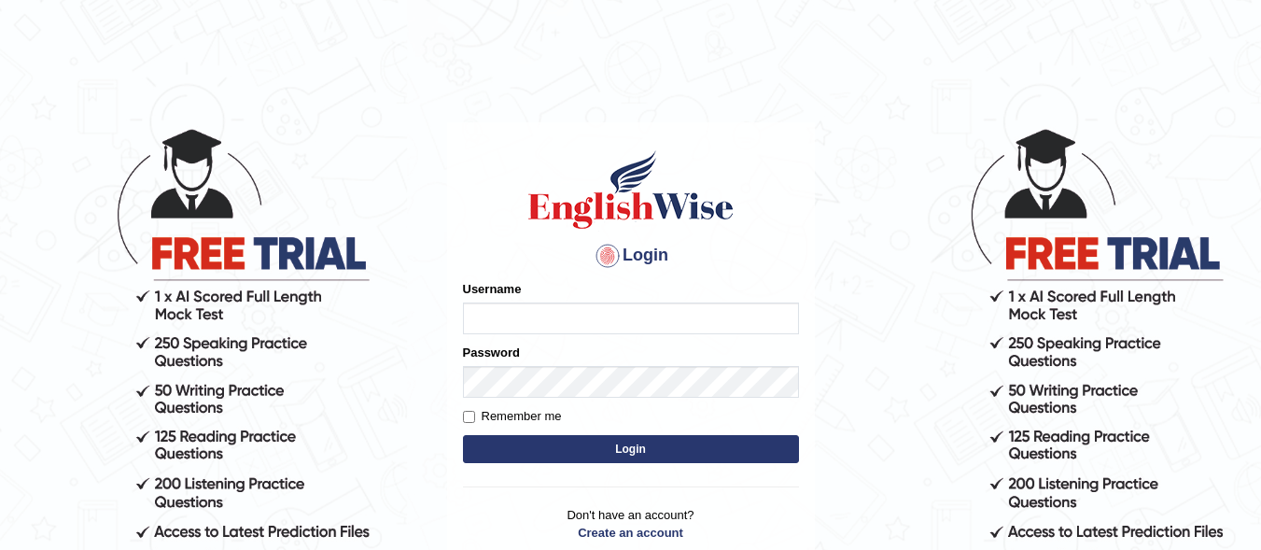
type input "meetprabhat"
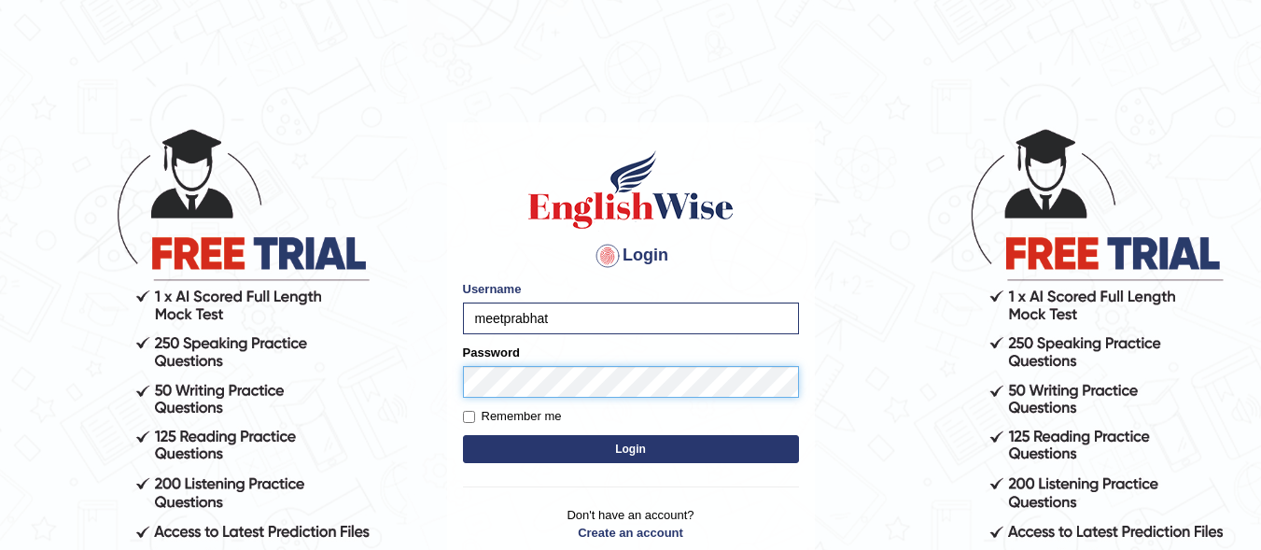
click at [463, 435] on button "Login" at bounding box center [631, 449] width 336 height 28
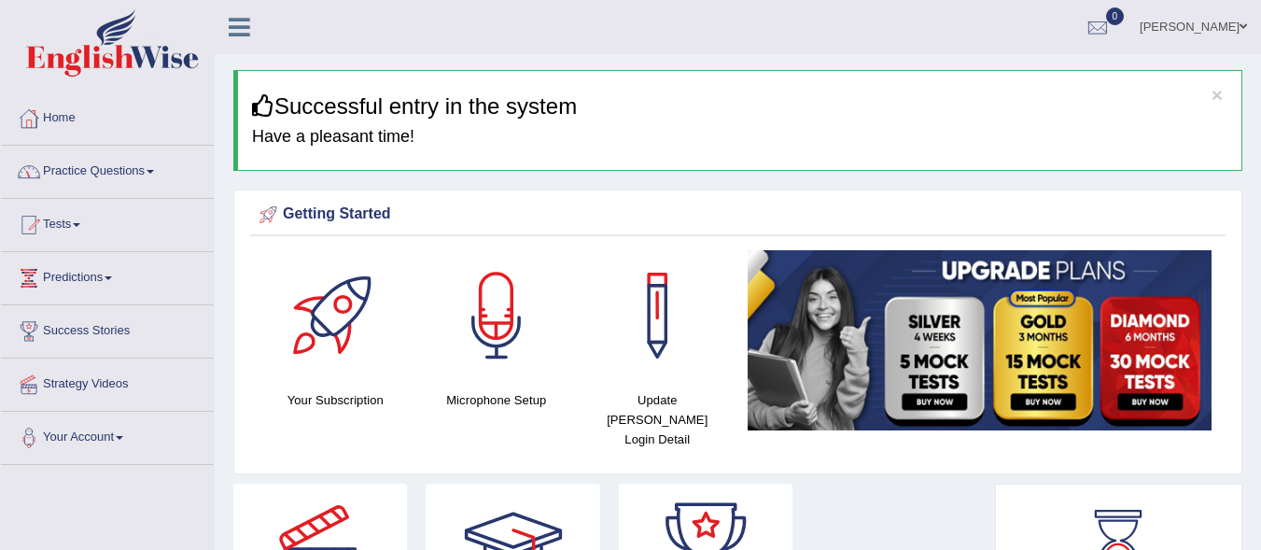
click at [89, 176] on link "Practice Questions" at bounding box center [107, 169] width 213 height 47
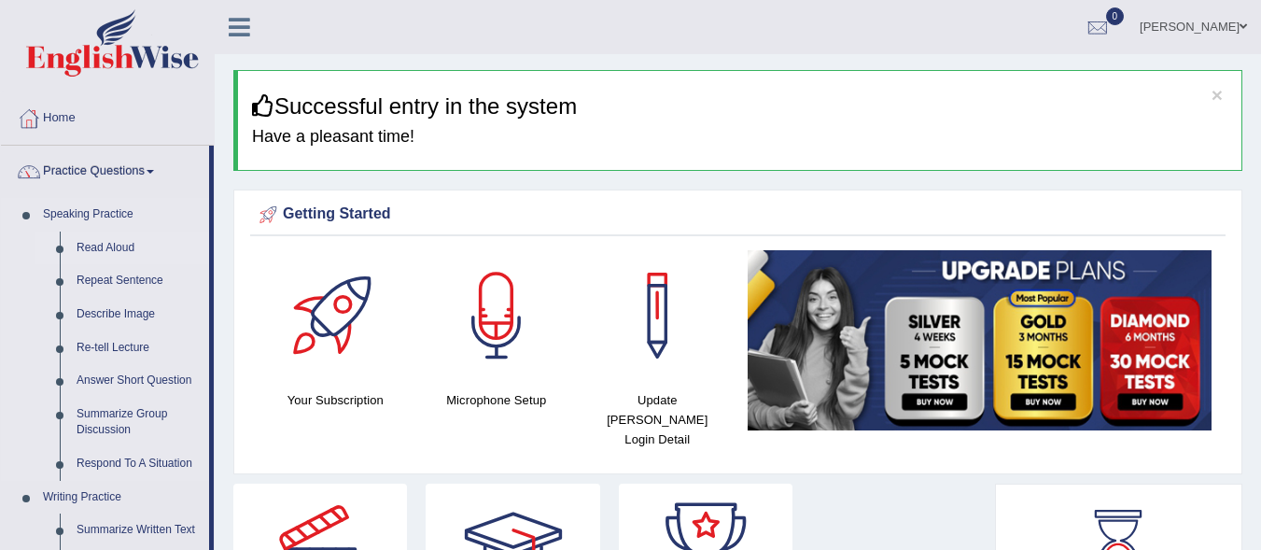
drag, startPoint x: 211, startPoint y: 169, endPoint x: 207, endPoint y: 241, distance: 71.9
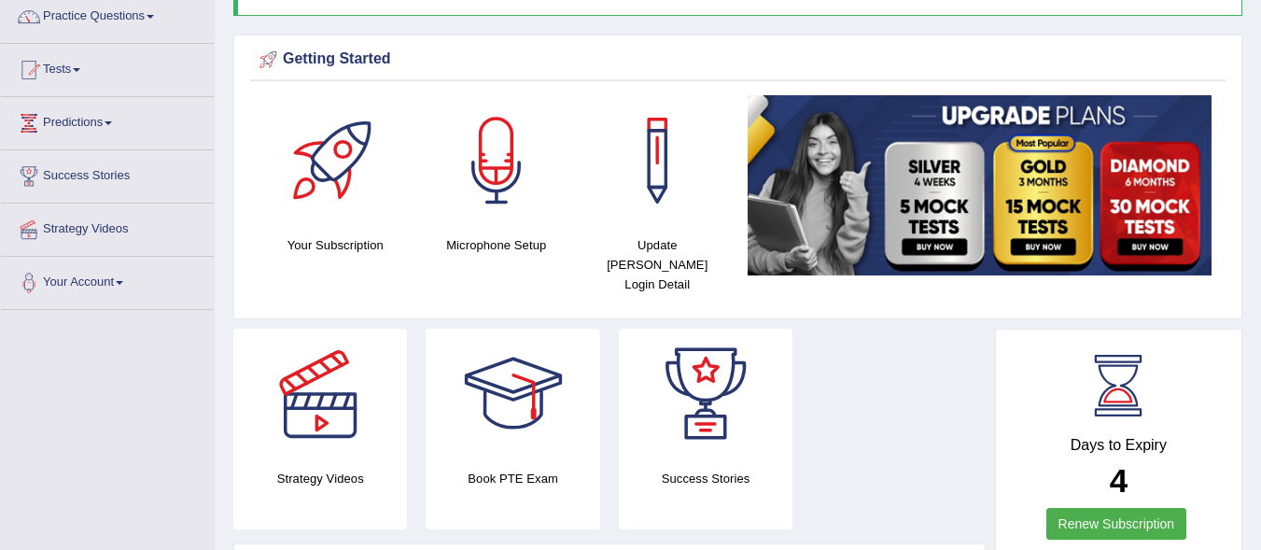
scroll to position [150, 0]
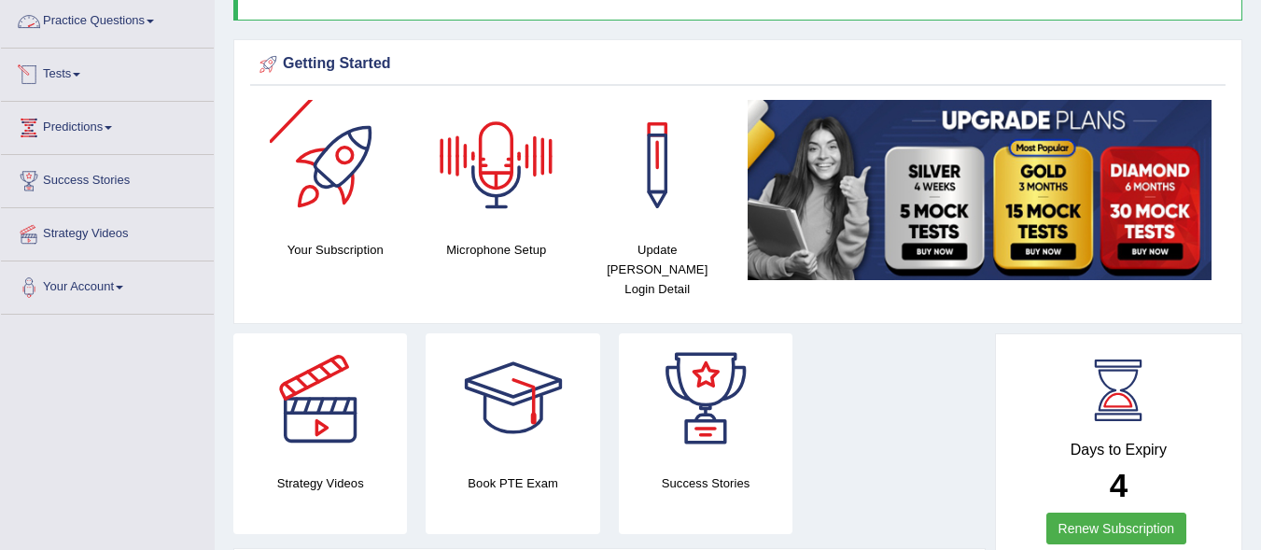
click at [125, 17] on link "Practice Questions" at bounding box center [107, 18] width 213 height 47
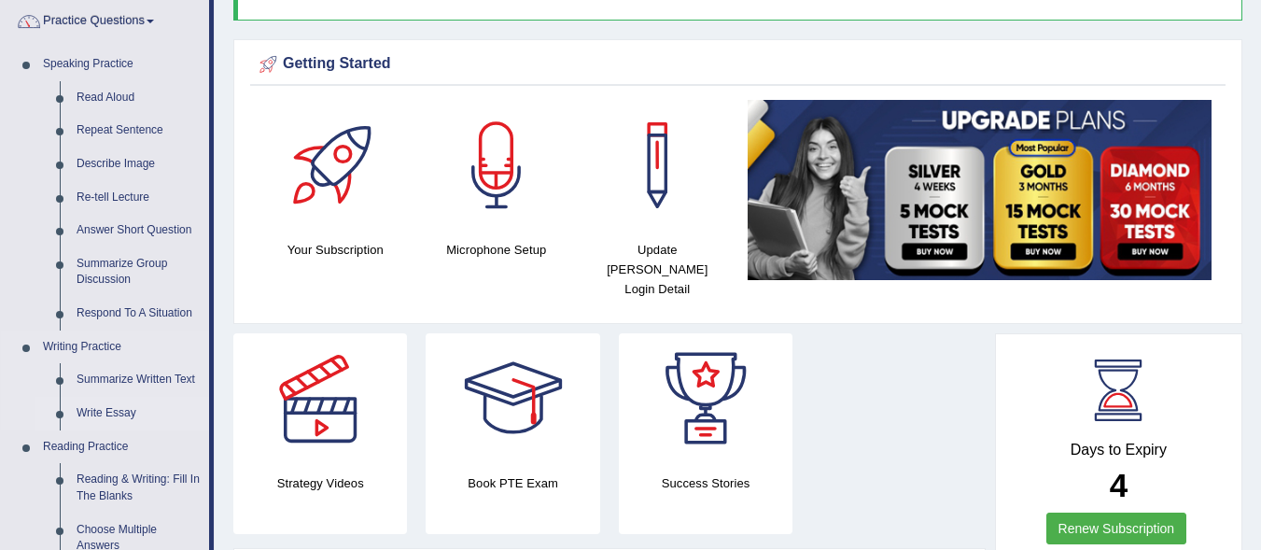
click at [122, 415] on link "Write Essay" at bounding box center [138, 414] width 141 height 34
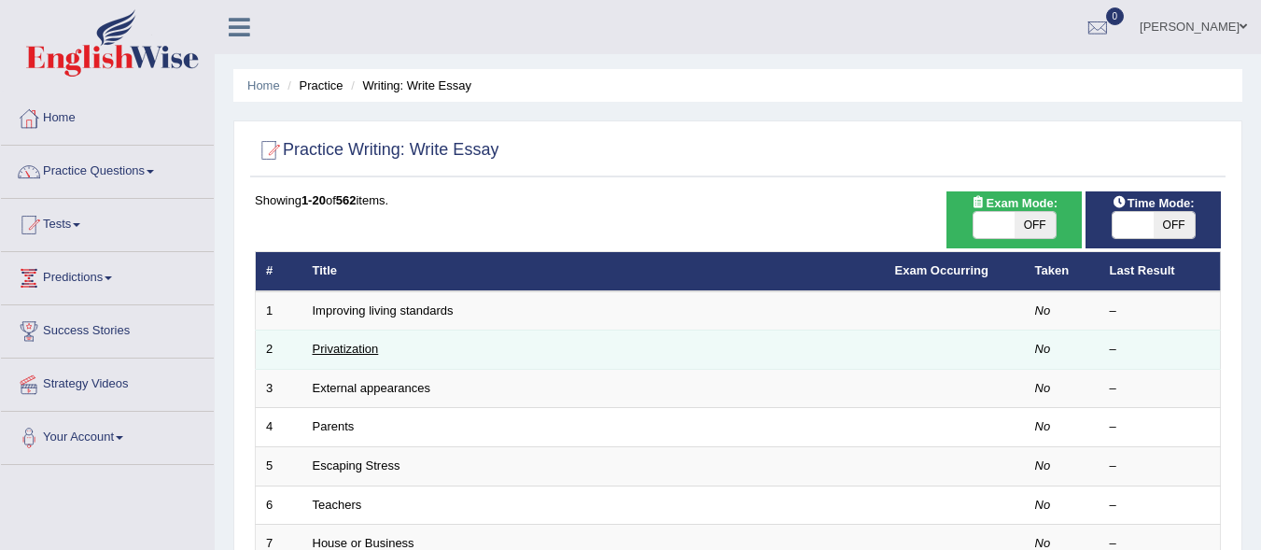
click at [365, 349] on link "Privatization" at bounding box center [346, 349] width 66 height 14
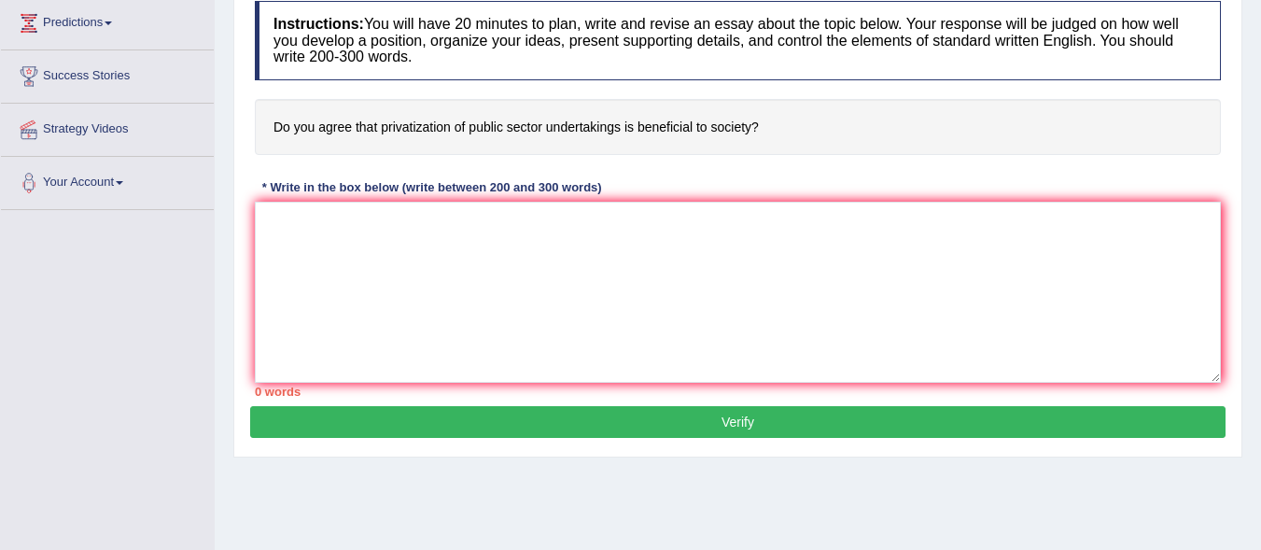
scroll to position [258, 0]
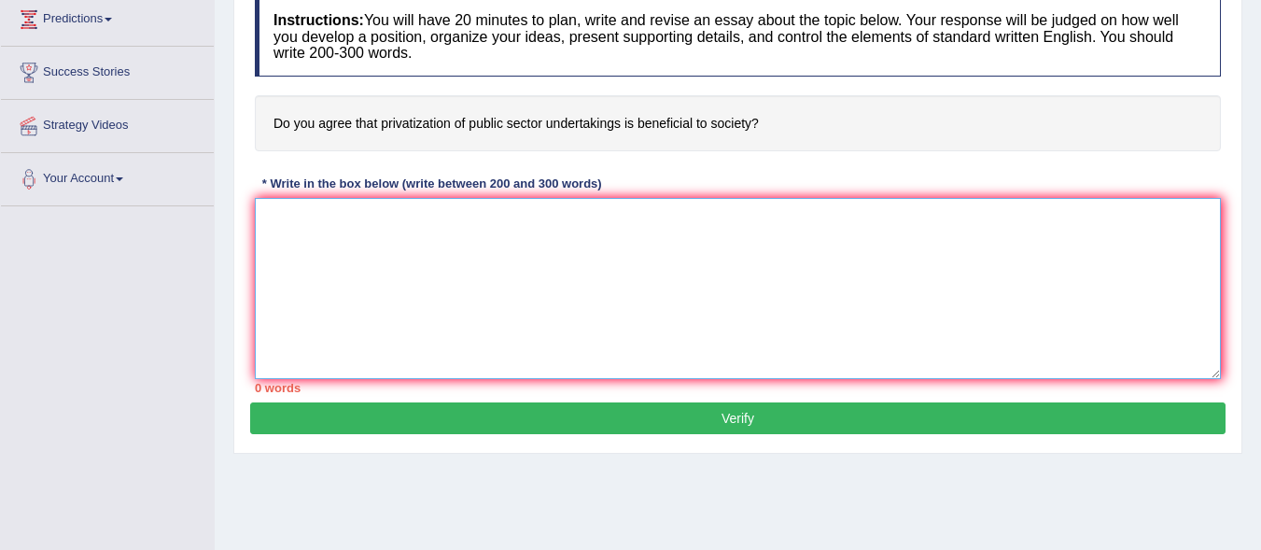
click at [662, 255] on textarea at bounding box center [738, 288] width 966 height 181
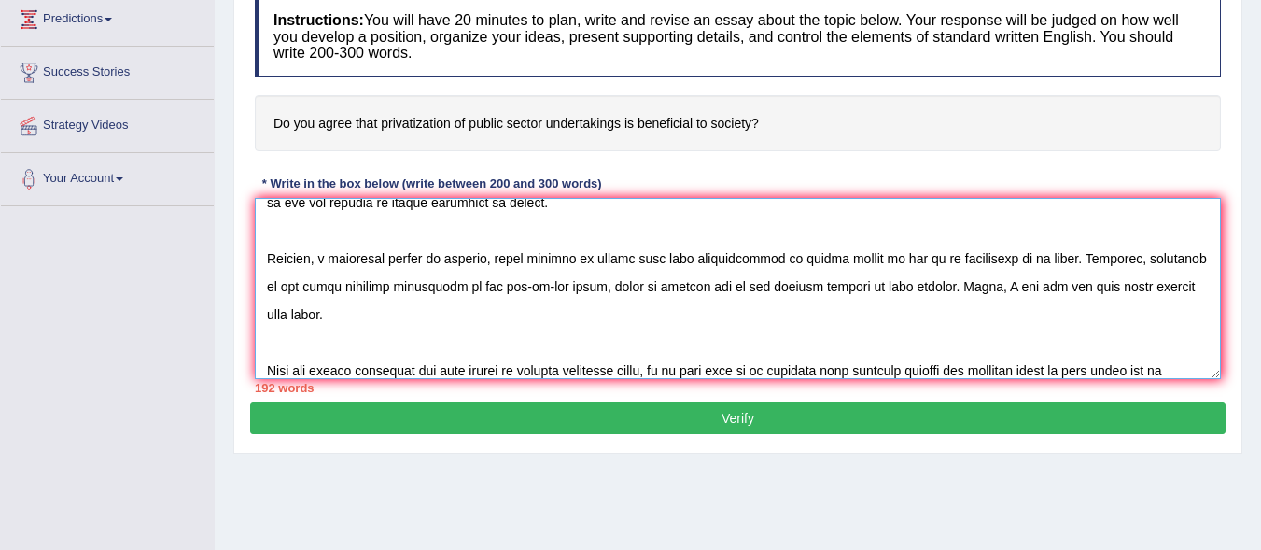
scroll to position [184, 0]
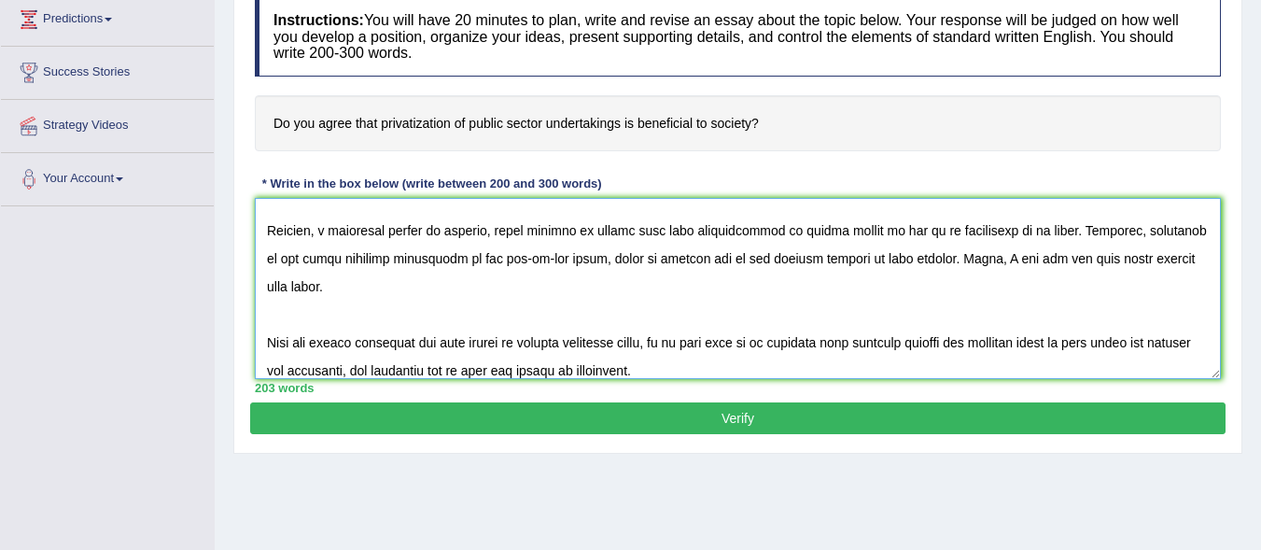
type textarea "Whether privitization has been a subject of debate amongst many acadamics throu…"
click at [754, 422] on button "Verify" at bounding box center [737, 418] width 975 height 32
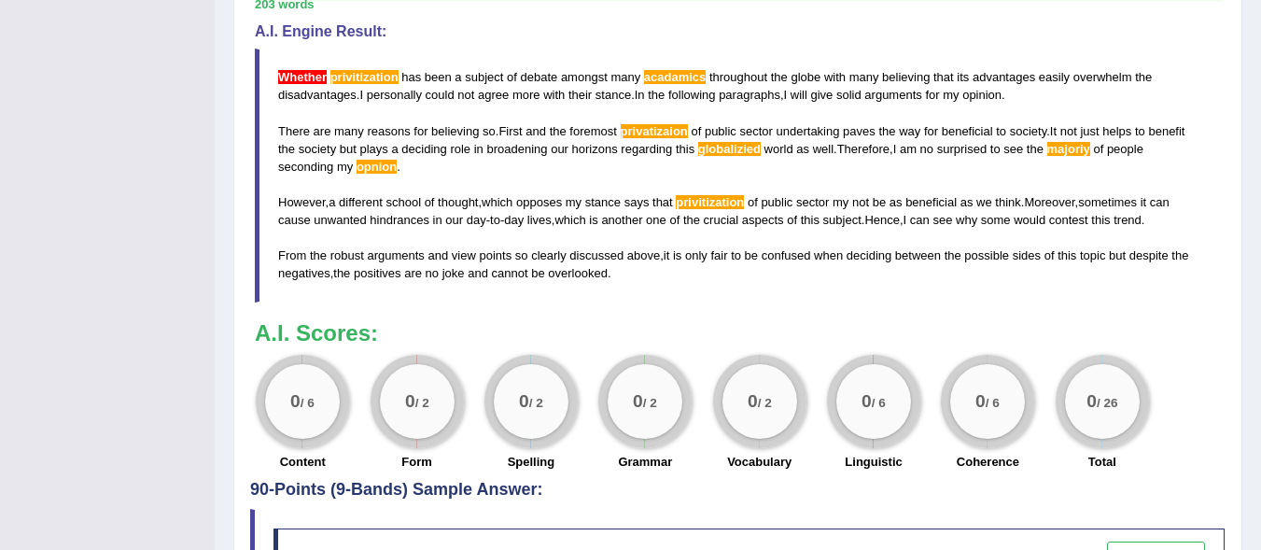
scroll to position [604, 0]
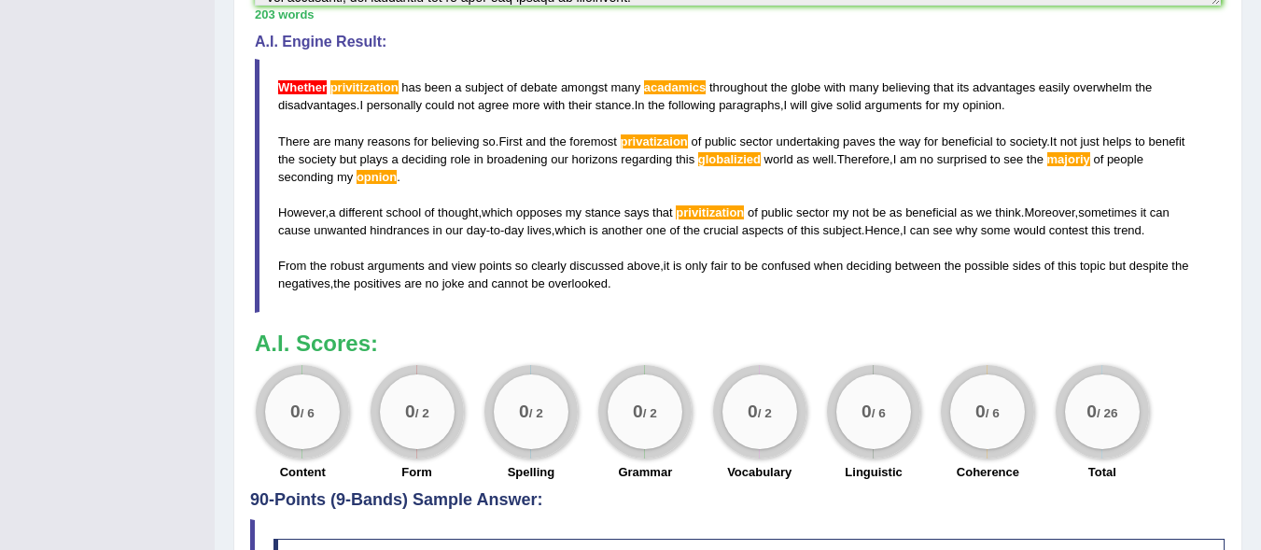
drag, startPoint x: 624, startPoint y: 280, endPoint x: 306, endPoint y: 123, distance: 354.7
click at [309, 127] on blockquote "Whether privitization has been a subject of debate amongst many acadamics throu…" at bounding box center [738, 185] width 966 height 253
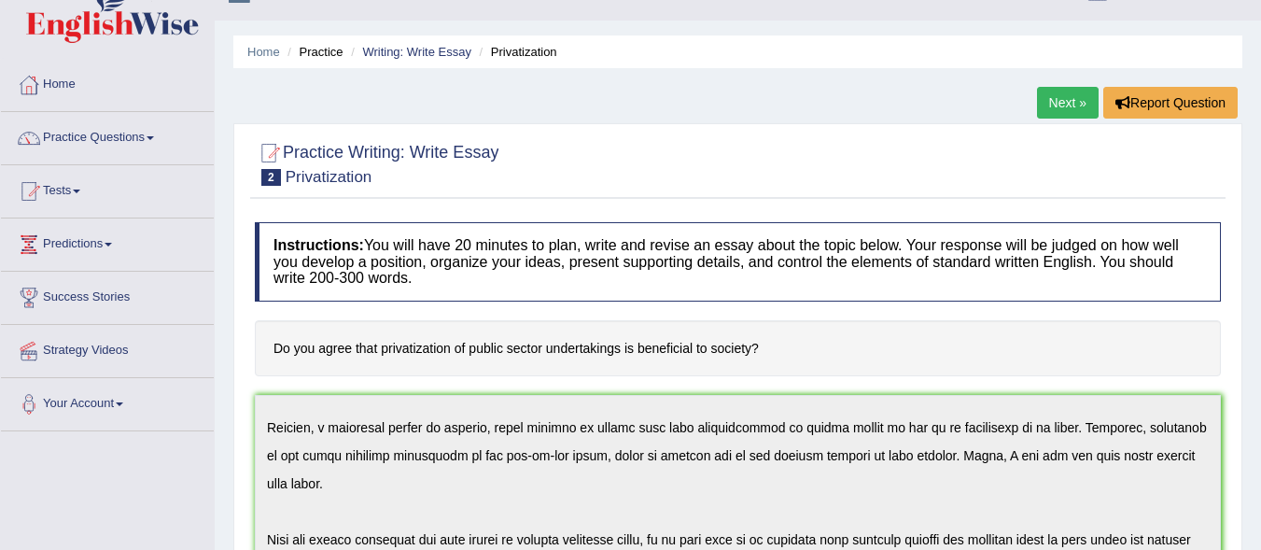
scroll to position [0, 0]
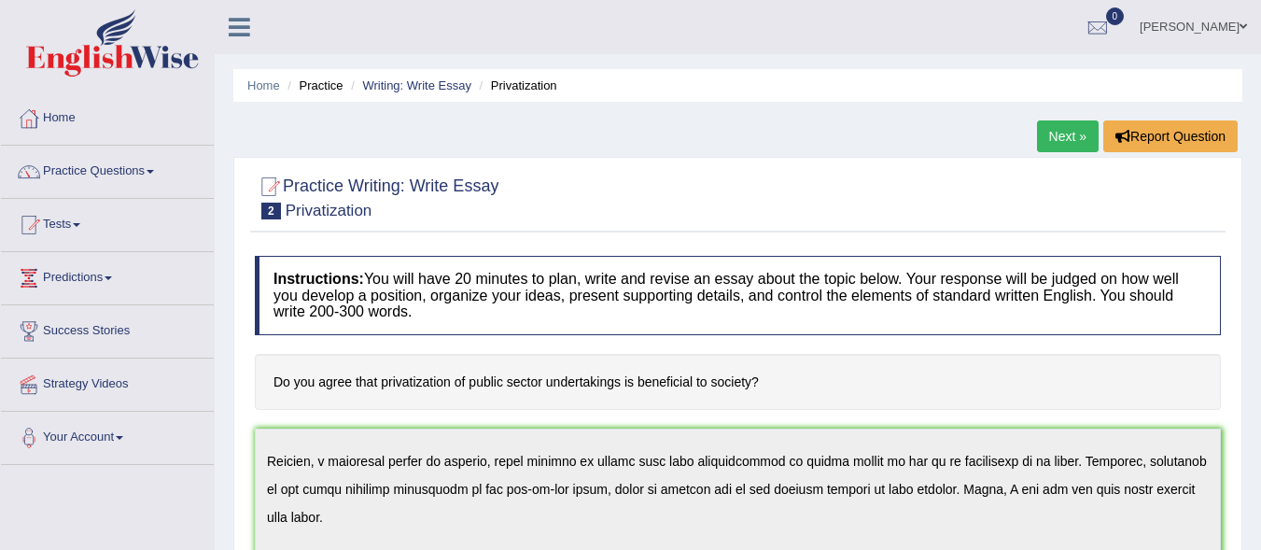
click at [1057, 142] on link "Next »" at bounding box center [1068, 136] width 62 height 32
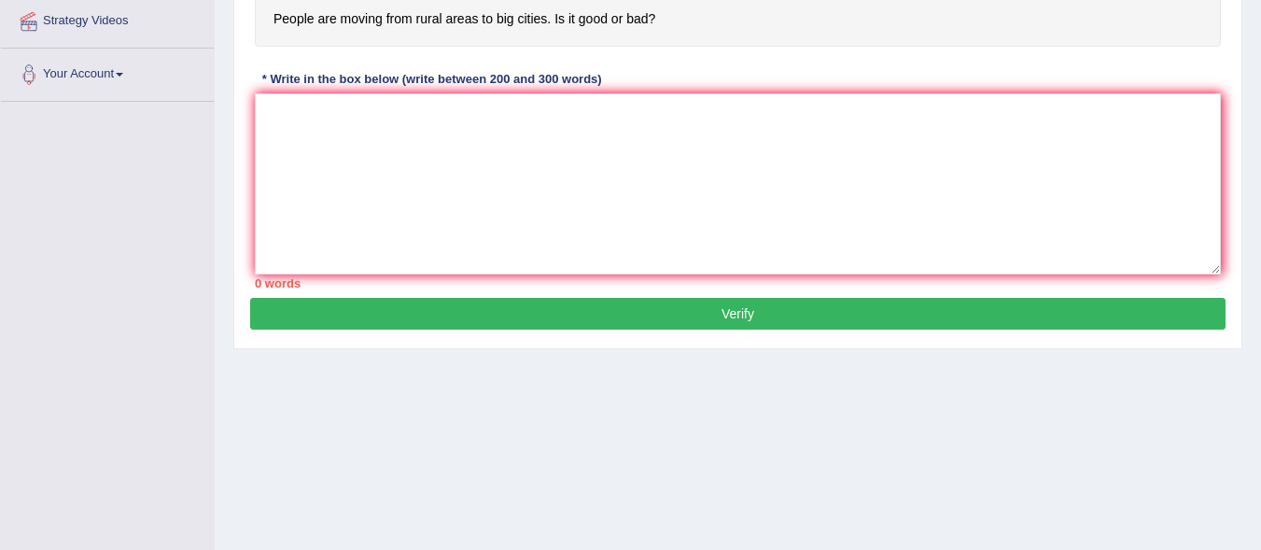
scroll to position [223, 0]
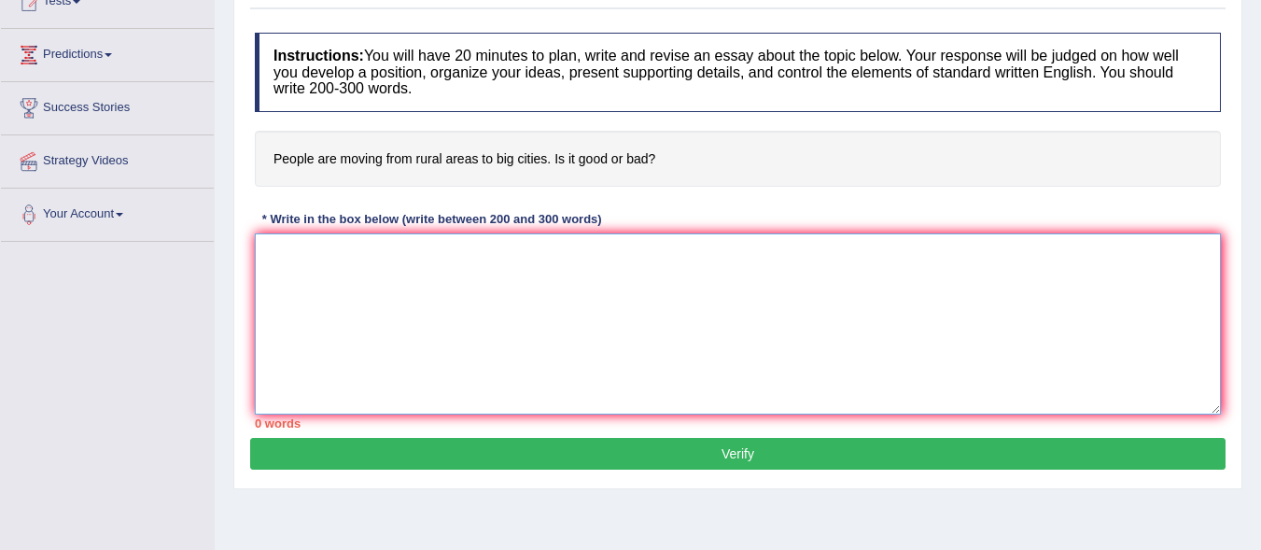
click at [660, 317] on textarea at bounding box center [738, 323] width 966 height 181
type textarea "w"
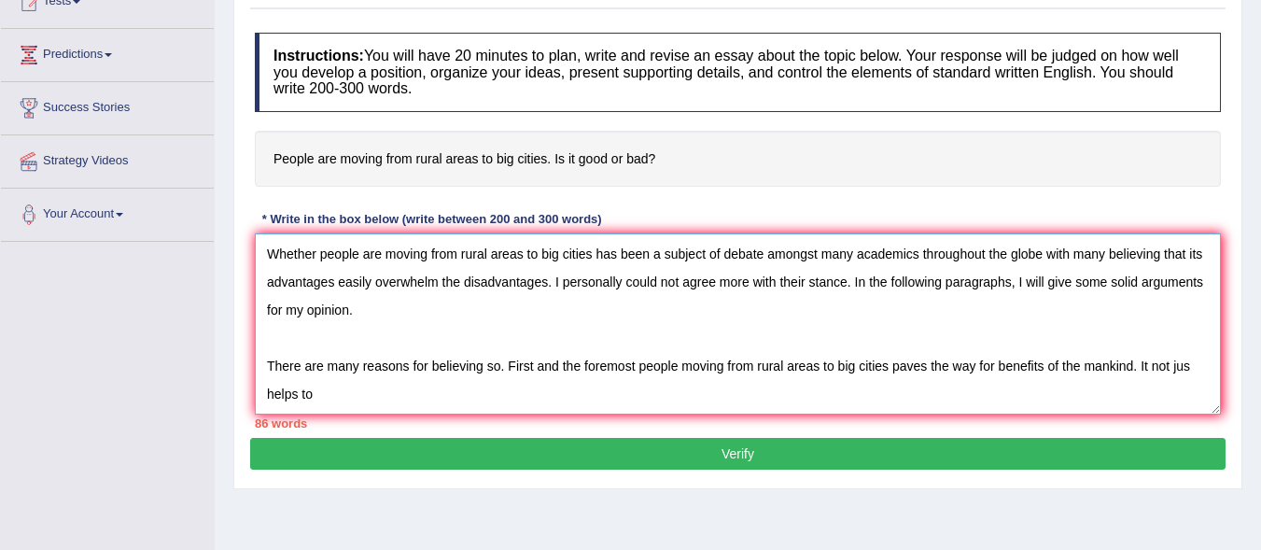
click at [1204, 365] on textarea "Whether people are moving from rural areas to big cities has been a subject of …" at bounding box center [738, 323] width 966 height 181
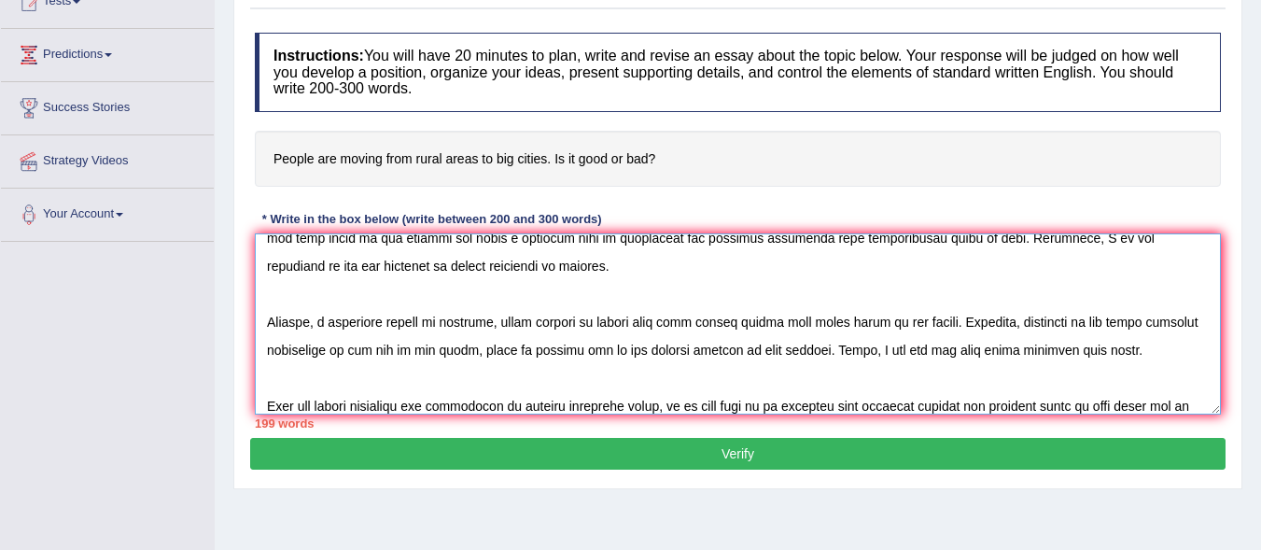
scroll to position [184, 0]
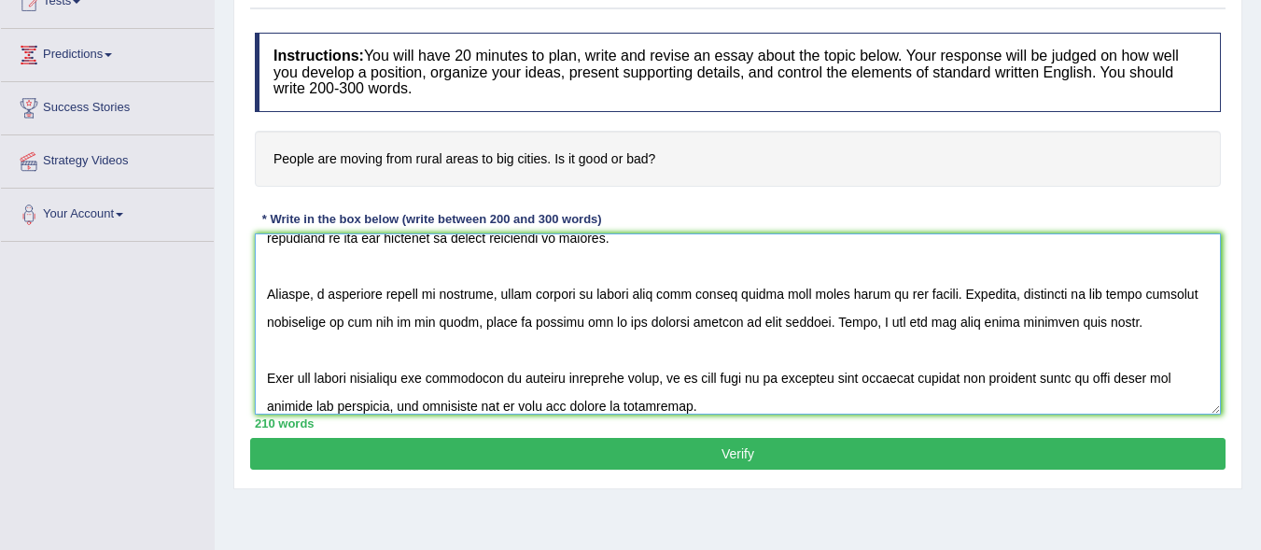
type textarea "Whether people are moving from rural areas to big cities has been a subject of …"
click at [1070, 462] on button "Verify" at bounding box center [737, 454] width 975 height 32
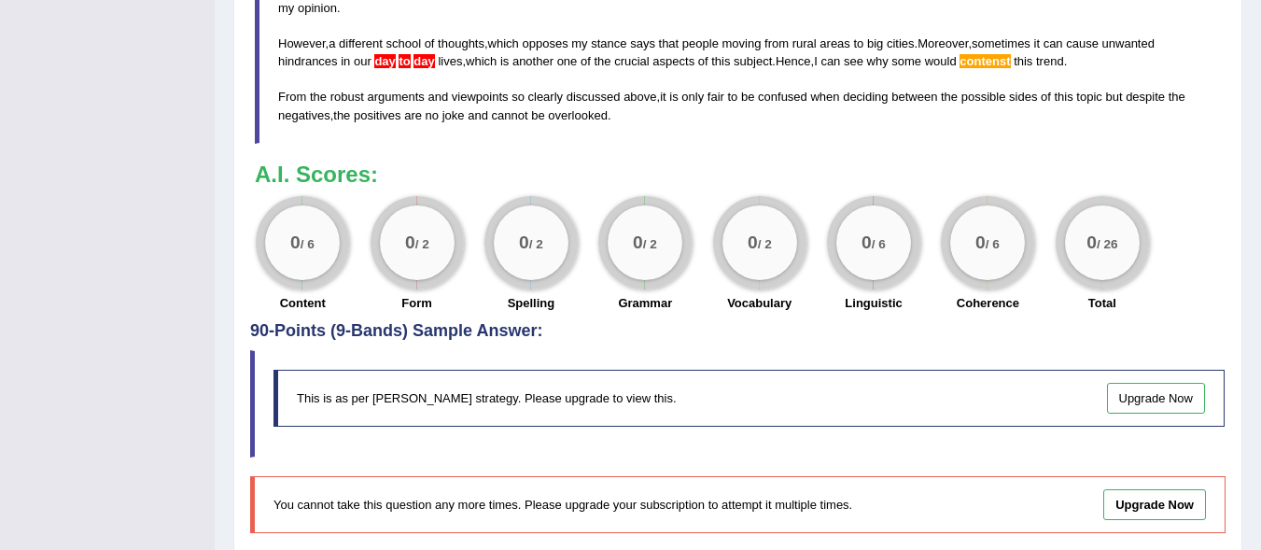
scroll to position [782, 0]
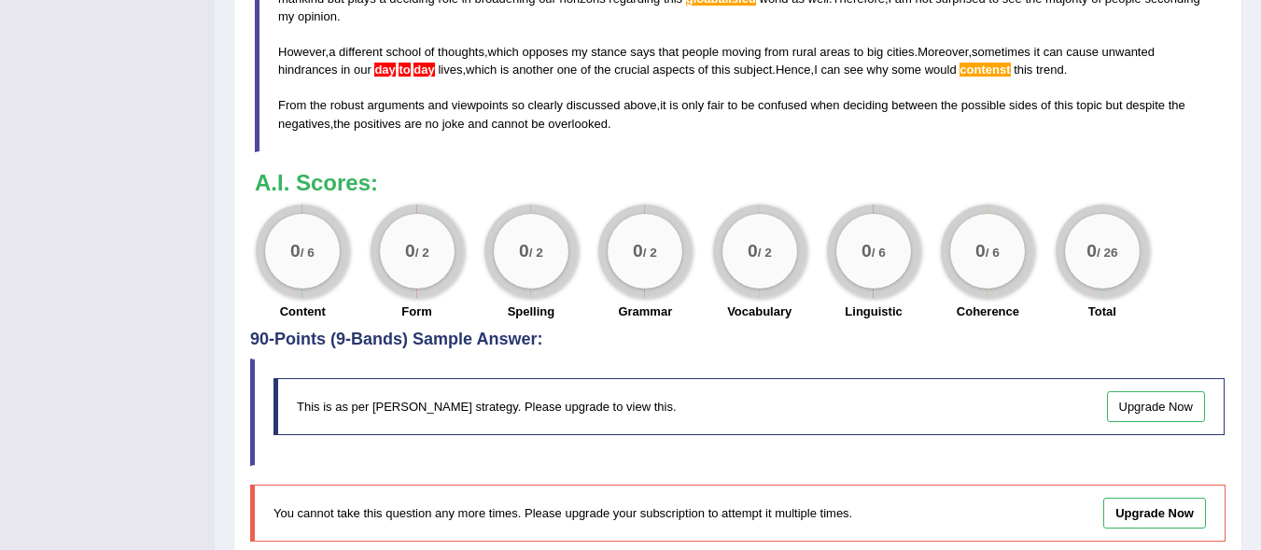
drag, startPoint x: 1272, startPoint y: 195, endPoint x: 1274, endPoint y: 400, distance: 205.3
click at [280, 241] on div "0 / 6" at bounding box center [302, 251] width 75 height 75
click at [451, 254] on div "0 / 2" at bounding box center [417, 251] width 75 height 75
click at [526, 304] on label "Spelling" at bounding box center [532, 311] width 48 height 18
click at [1110, 237] on div "0 / 26" at bounding box center [1102, 251] width 75 height 75
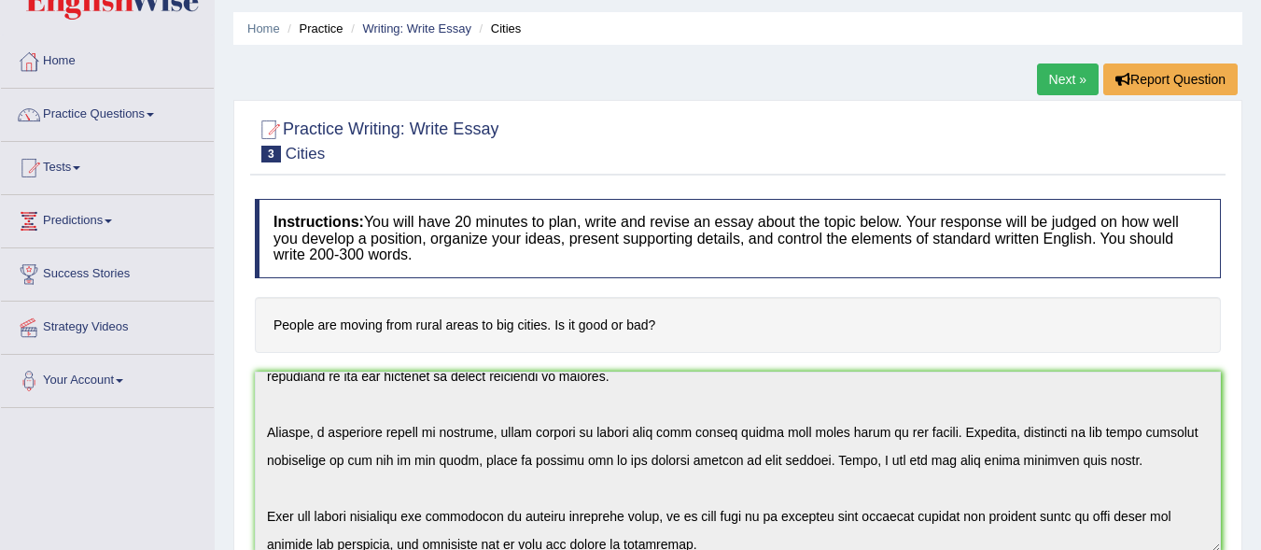
scroll to position [0, 0]
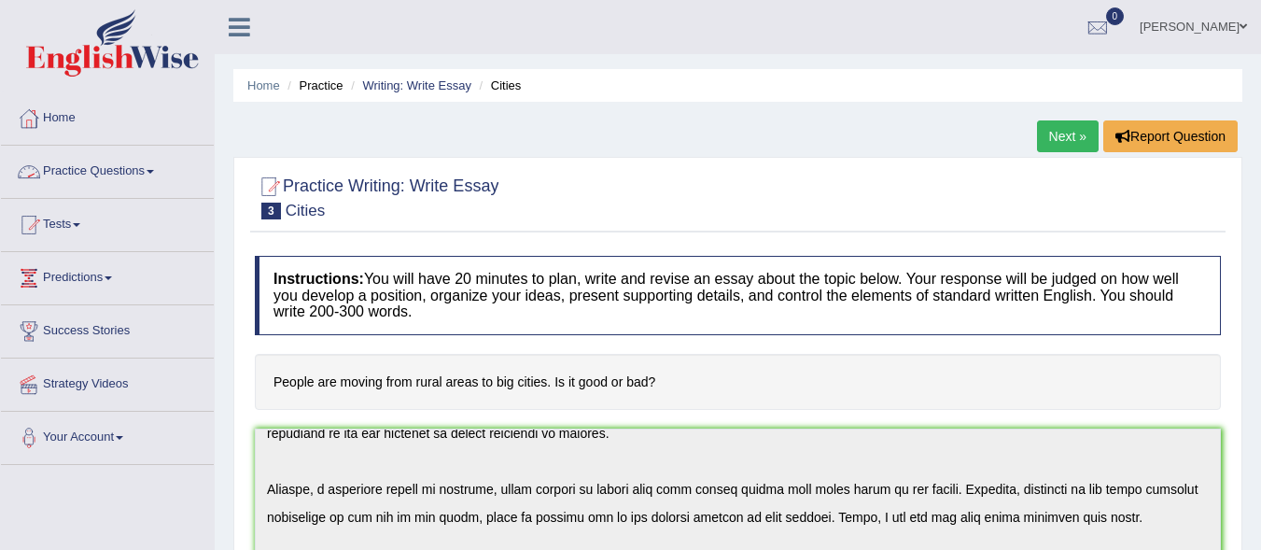
click at [121, 174] on link "Practice Questions" at bounding box center [107, 169] width 213 height 47
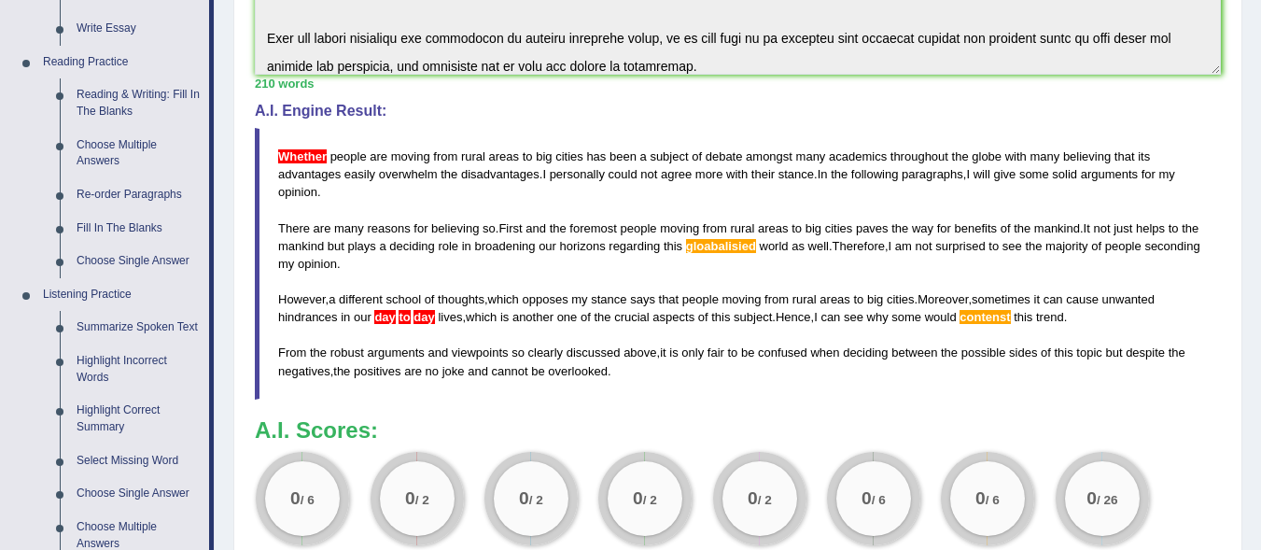
scroll to position [532, 0]
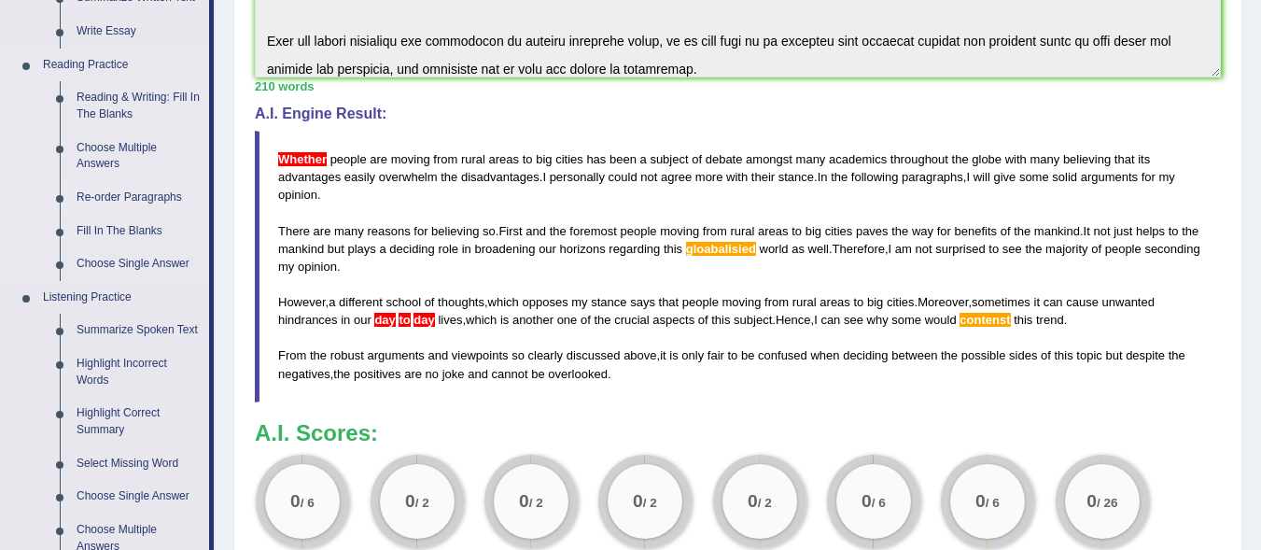
click at [134, 189] on link "Re-order Paragraphs" at bounding box center [138, 198] width 141 height 34
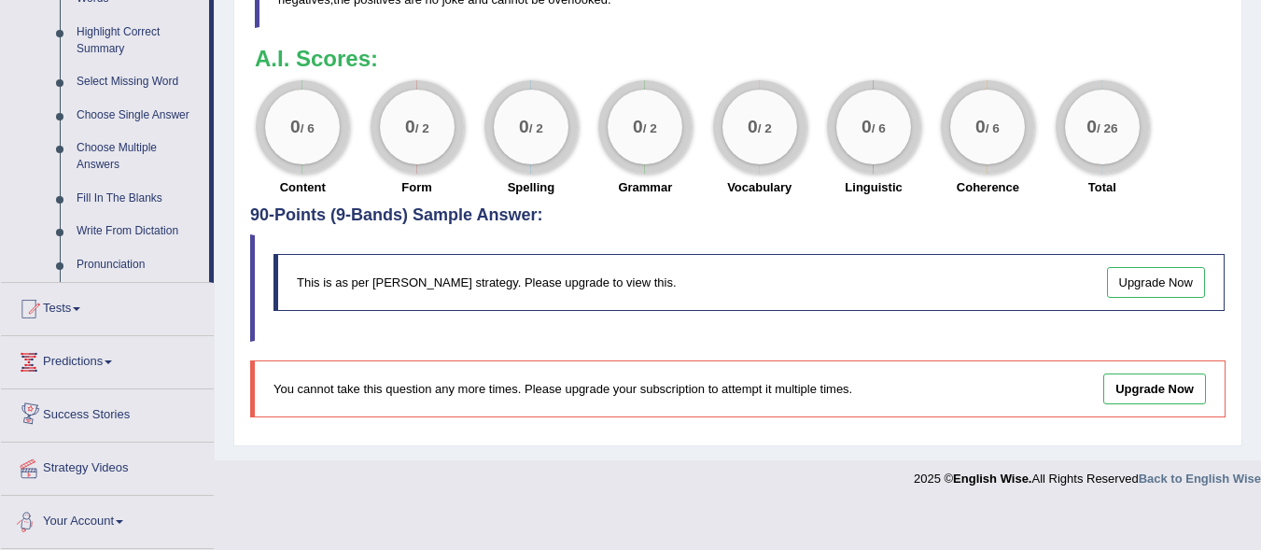
scroll to position [863, 0]
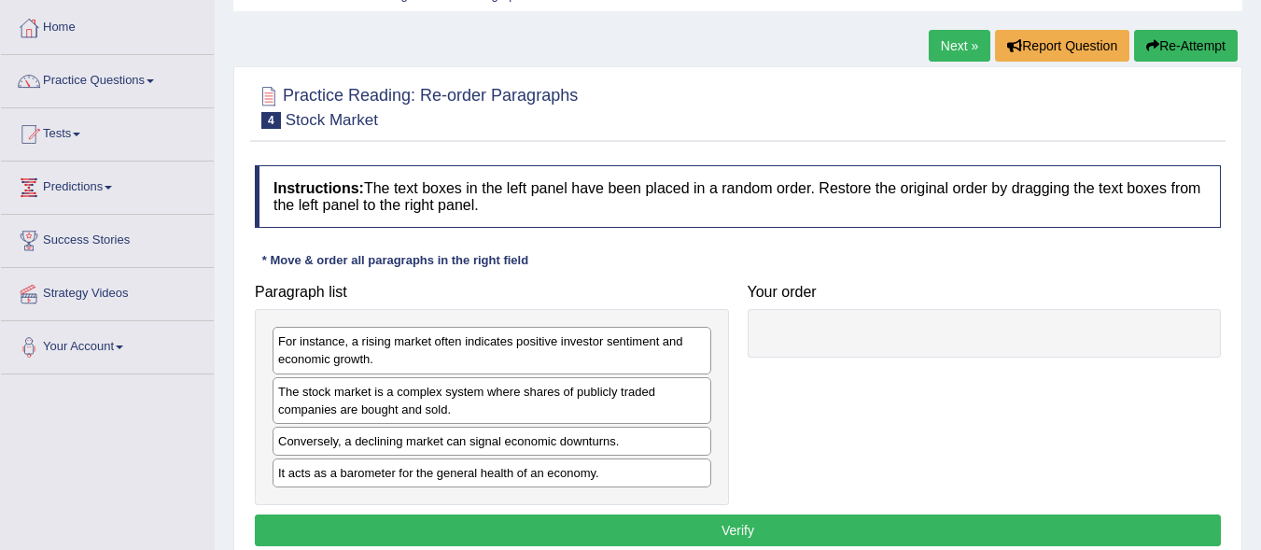
scroll to position [172, 0]
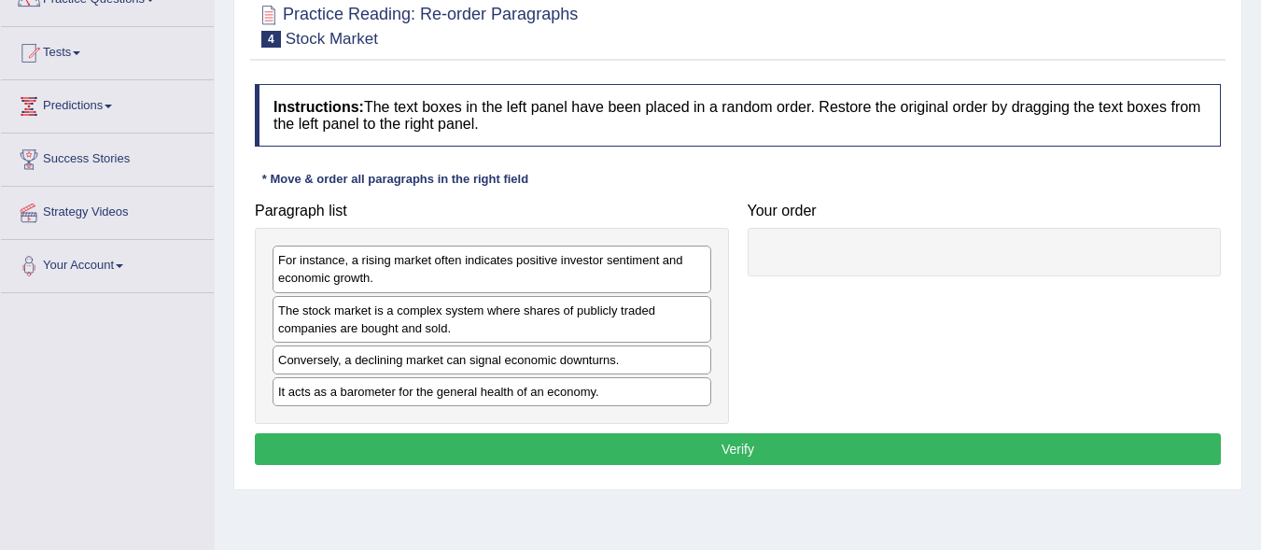
click at [574, 332] on div "The stock market is a complex system where shares of publicly traded companies …" at bounding box center [491, 319] width 439 height 47
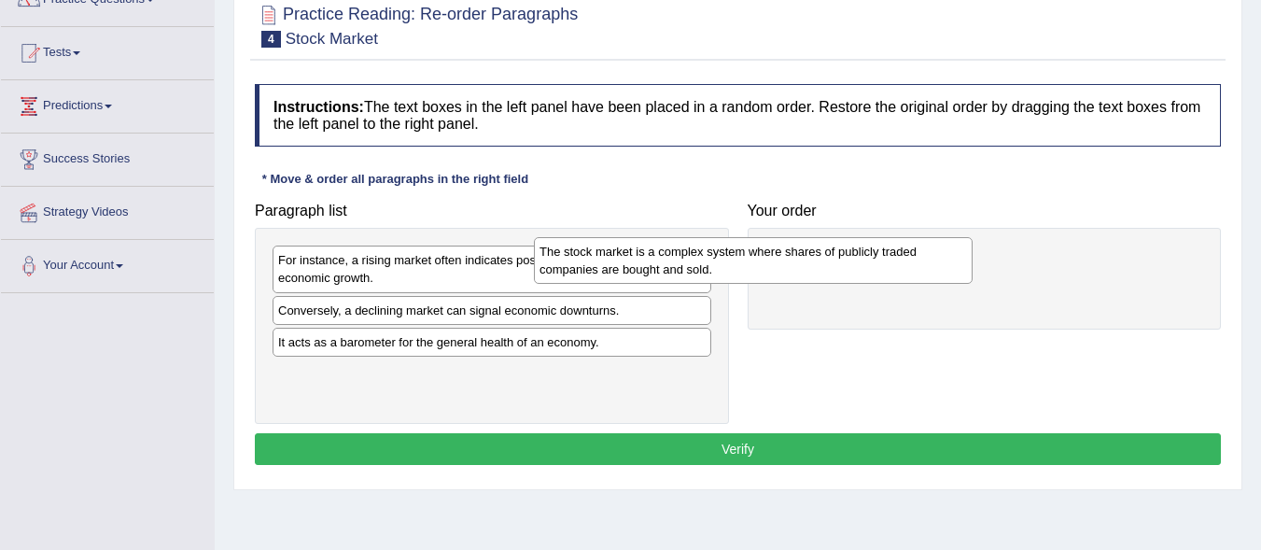
drag, startPoint x: 574, startPoint y: 332, endPoint x: 835, endPoint y: 273, distance: 267.8
click at [835, 273] on div "The stock market is a complex system where shares of publicly traded companies …" at bounding box center [753, 260] width 439 height 47
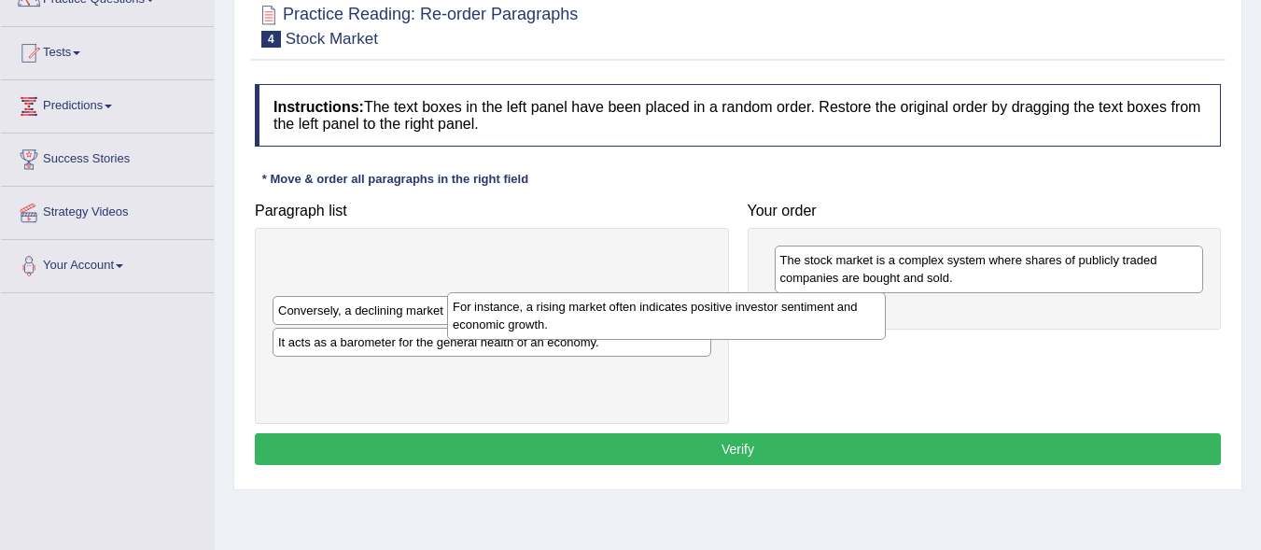
drag, startPoint x: 595, startPoint y: 273, endPoint x: 841, endPoint y: 324, distance: 250.5
click at [784, 320] on div "For instance, a rising market often indicates positive investor sentiment and e…" at bounding box center [666, 315] width 439 height 47
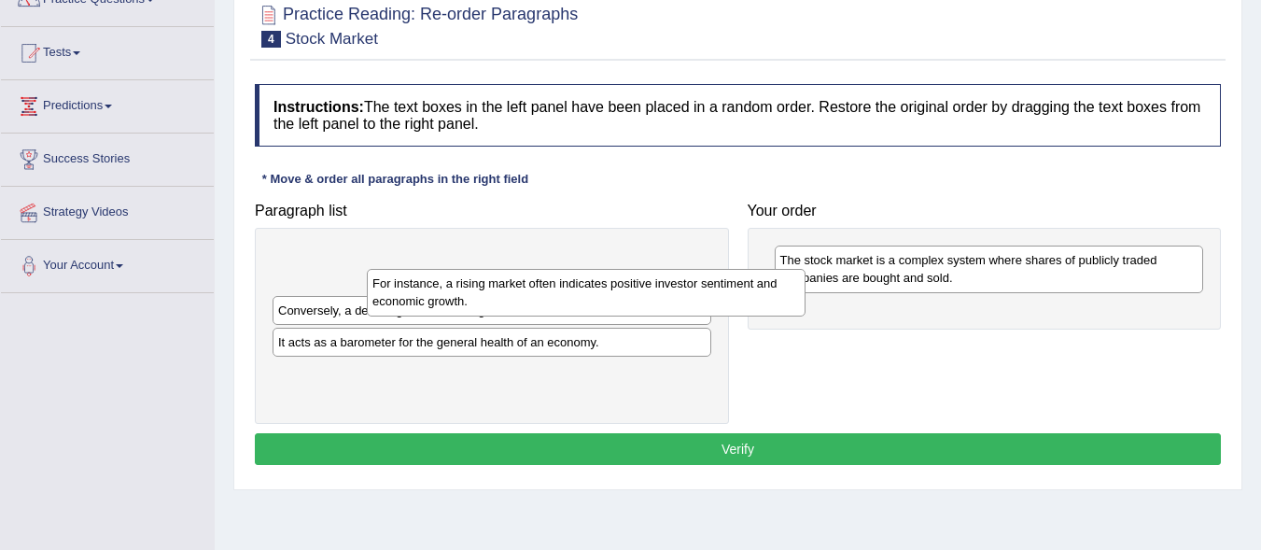
drag, startPoint x: 841, startPoint y: 324, endPoint x: 870, endPoint y: 331, distance: 29.9
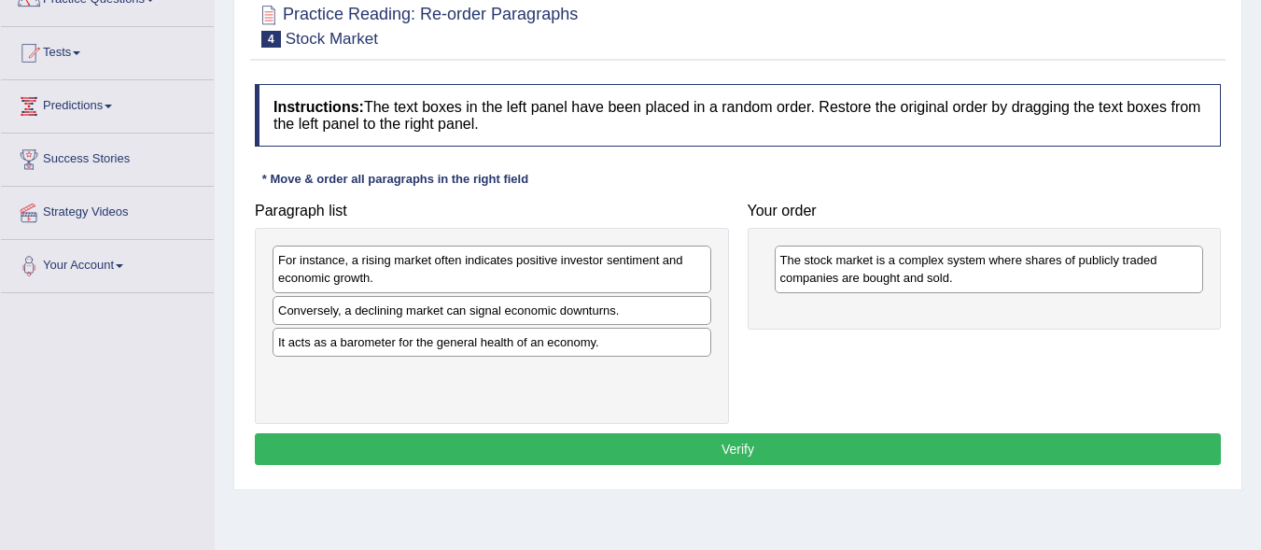
click at [582, 343] on div "It acts as a barometer for the general health of an economy." at bounding box center [491, 342] width 439 height 29
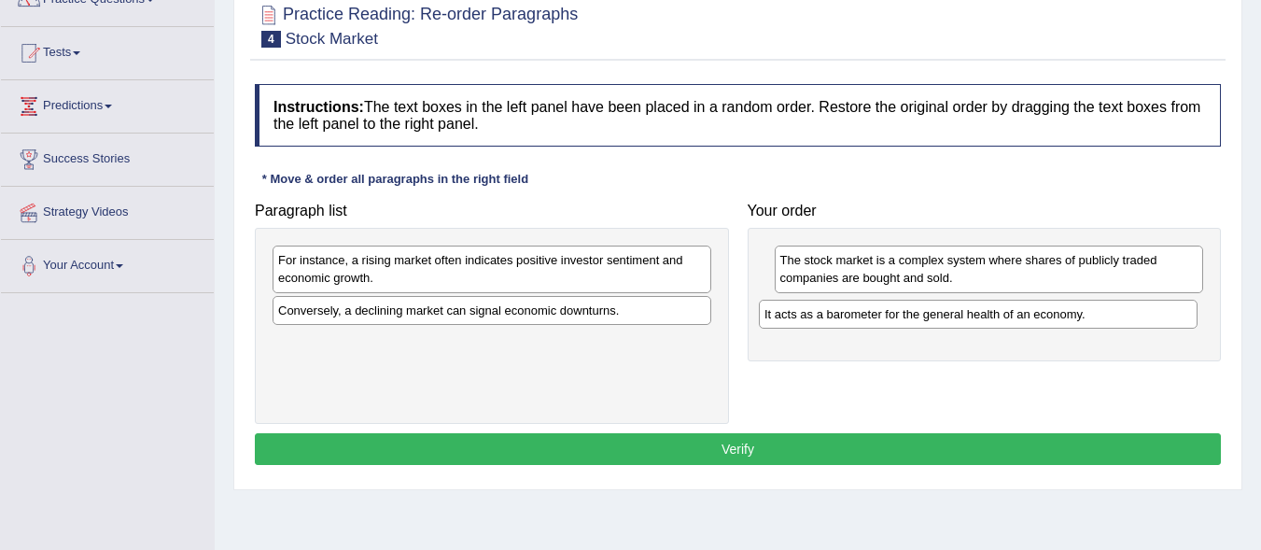
drag, startPoint x: 582, startPoint y: 343, endPoint x: 1069, endPoint y: 315, distance: 487.9
click at [1069, 315] on div "It acts as a barometer for the general health of an economy." at bounding box center [978, 314] width 439 height 29
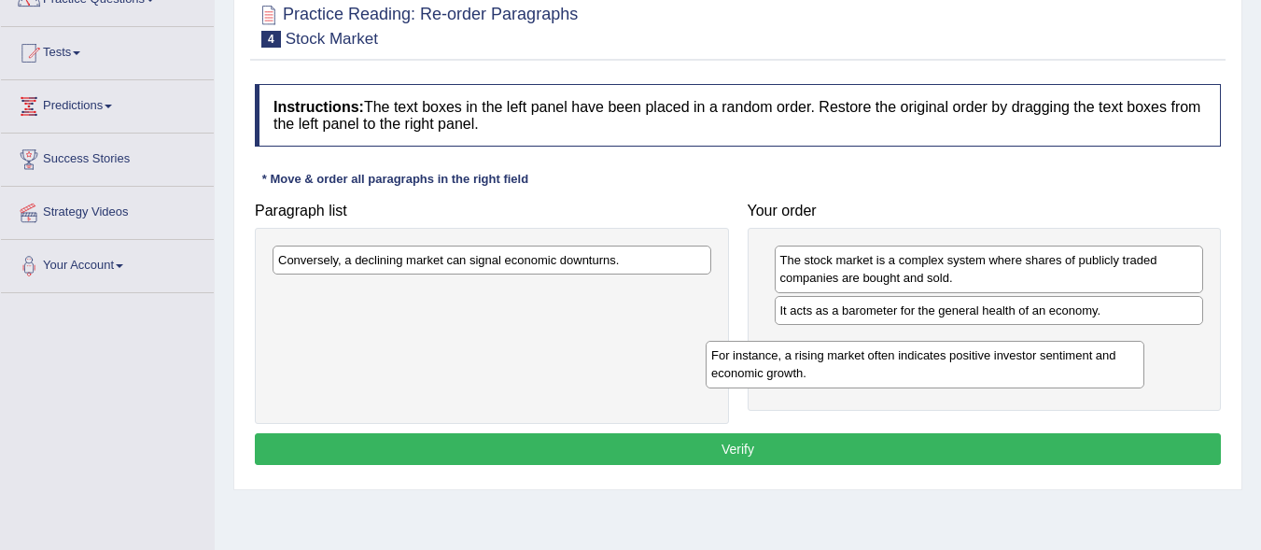
drag, startPoint x: 619, startPoint y: 270, endPoint x: 1061, endPoint y: 362, distance: 451.8
click at [1061, 362] on div "For instance, a rising market often indicates positive investor sentiment and e…" at bounding box center [924, 364] width 439 height 47
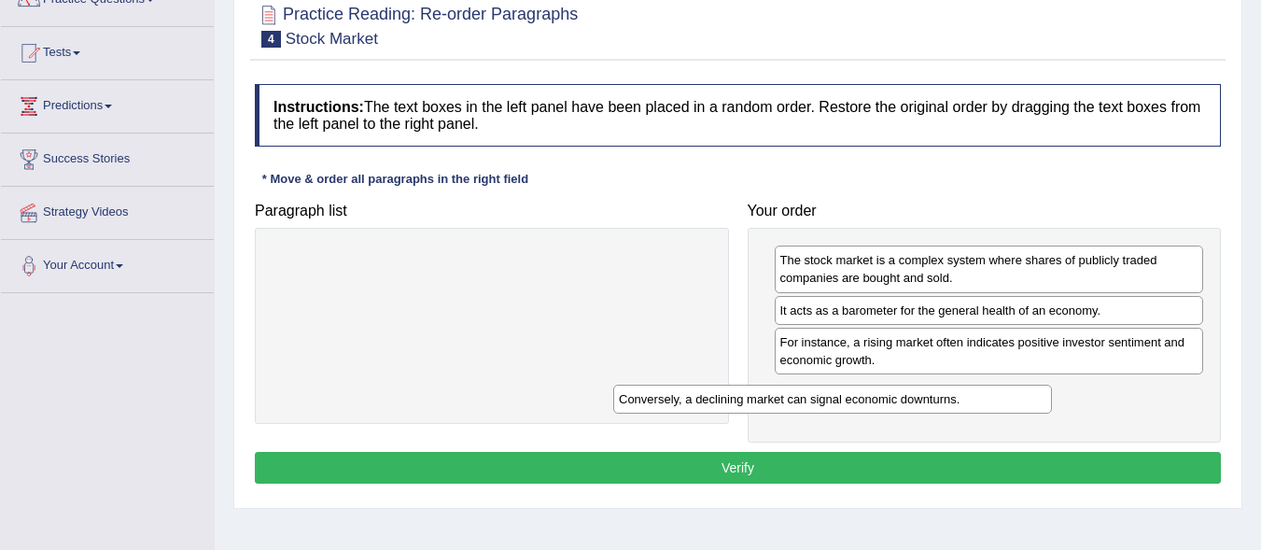
drag, startPoint x: 621, startPoint y: 265, endPoint x: 962, endPoint y: 404, distance: 367.9
click at [962, 404] on div "Conversely, a declining market can signal economic downturns." at bounding box center [832, 398] width 439 height 29
click at [913, 472] on button "Verify" at bounding box center [738, 468] width 966 height 32
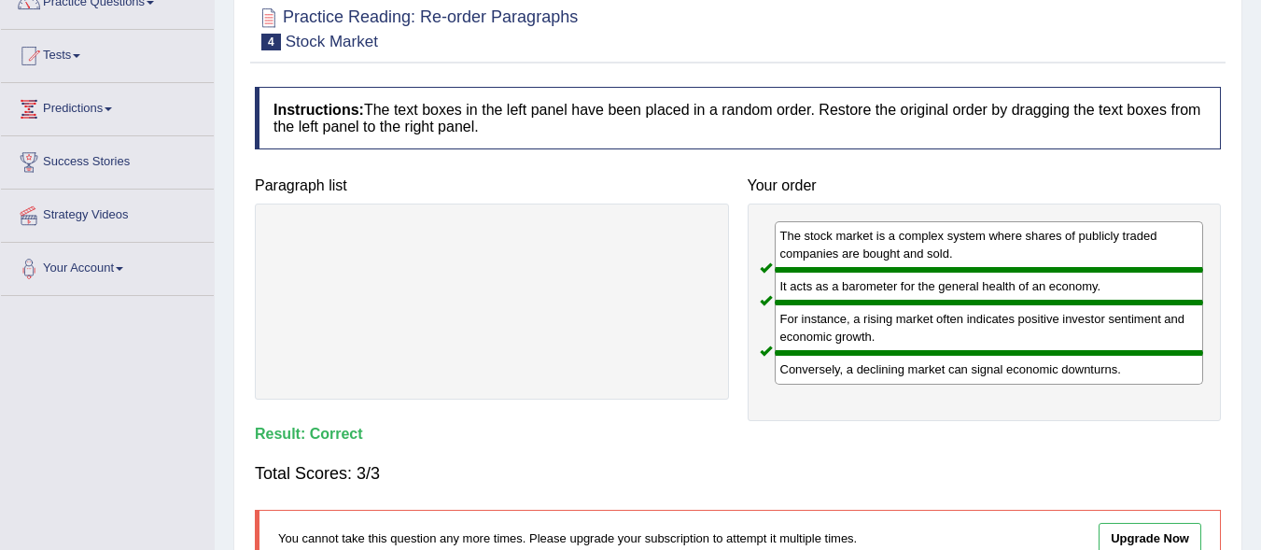
scroll to position [0, 0]
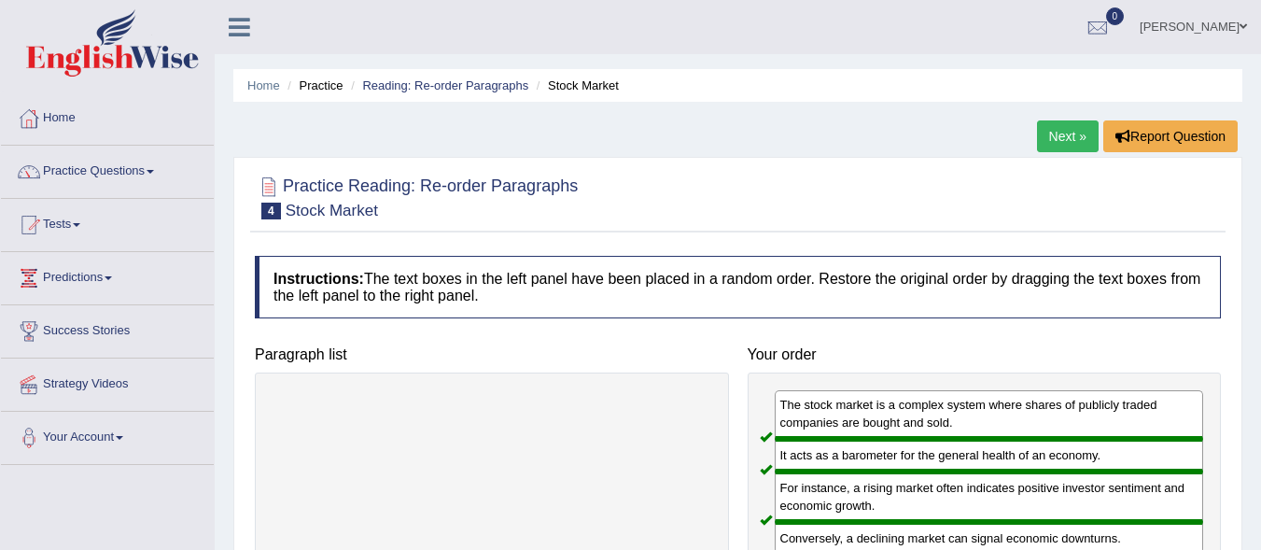
click at [1043, 129] on link "Next »" at bounding box center [1068, 136] width 62 height 32
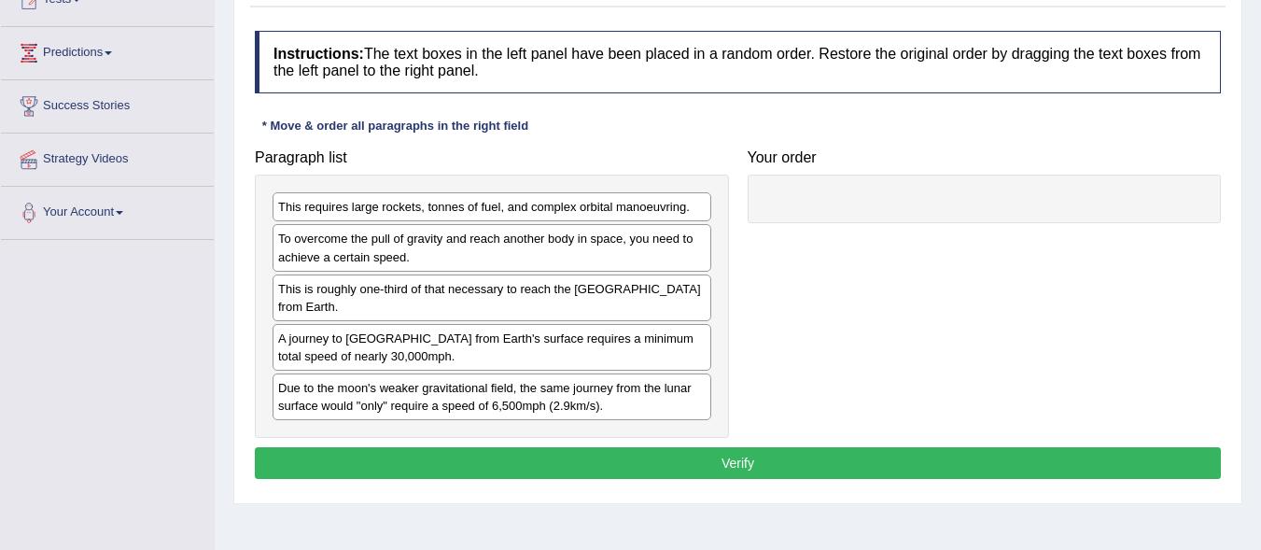
scroll to position [237, 0]
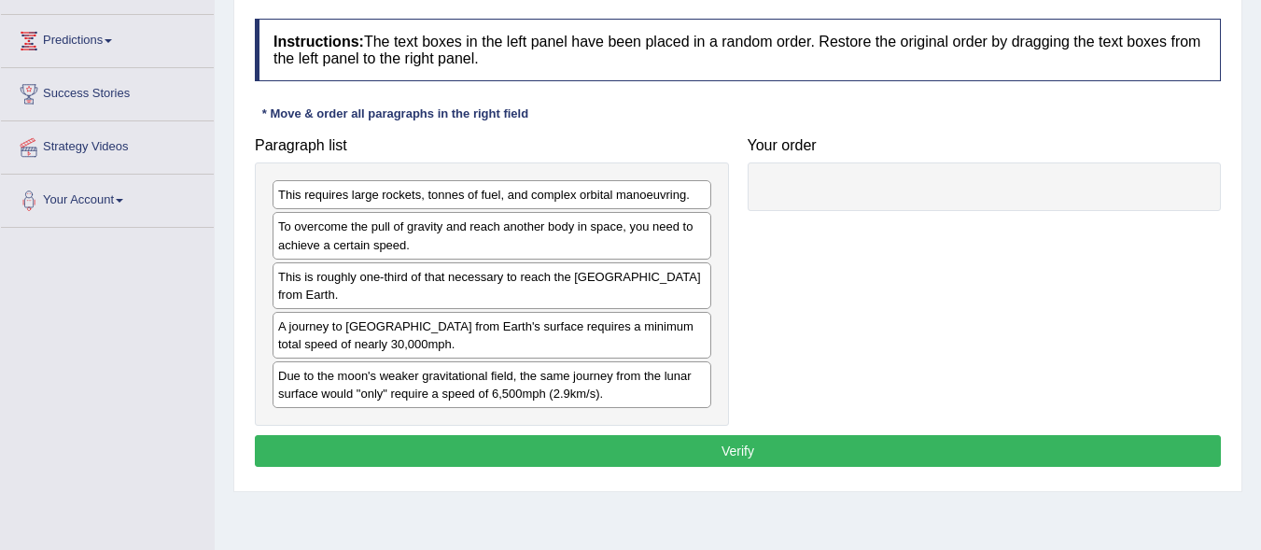
drag, startPoint x: 1272, startPoint y: 126, endPoint x: 1271, endPoint y: 251, distance: 125.0
click at [1260, 251] on html "Toggle navigation Home Practice Questions Speaking Practice Read Aloud Repeat S…" at bounding box center [630, 38] width 1261 height 550
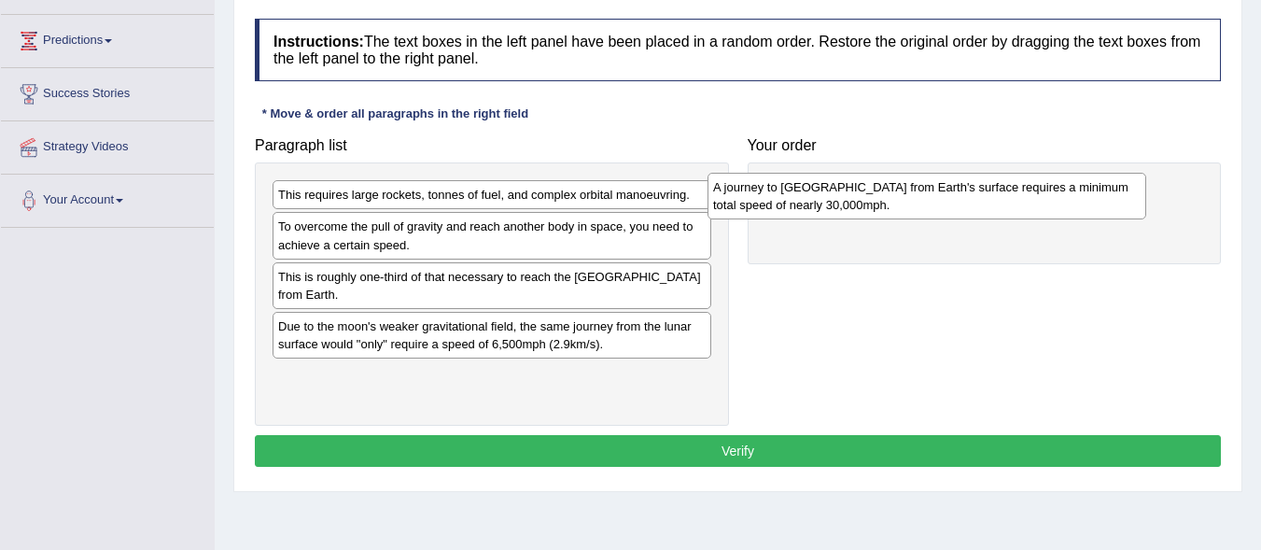
drag, startPoint x: 606, startPoint y: 336, endPoint x: 1049, endPoint y: 202, distance: 463.1
click at [1049, 202] on div "A journey to Mars from Earth's surface requires a minimum total speed of nearly…" at bounding box center [926, 196] width 439 height 47
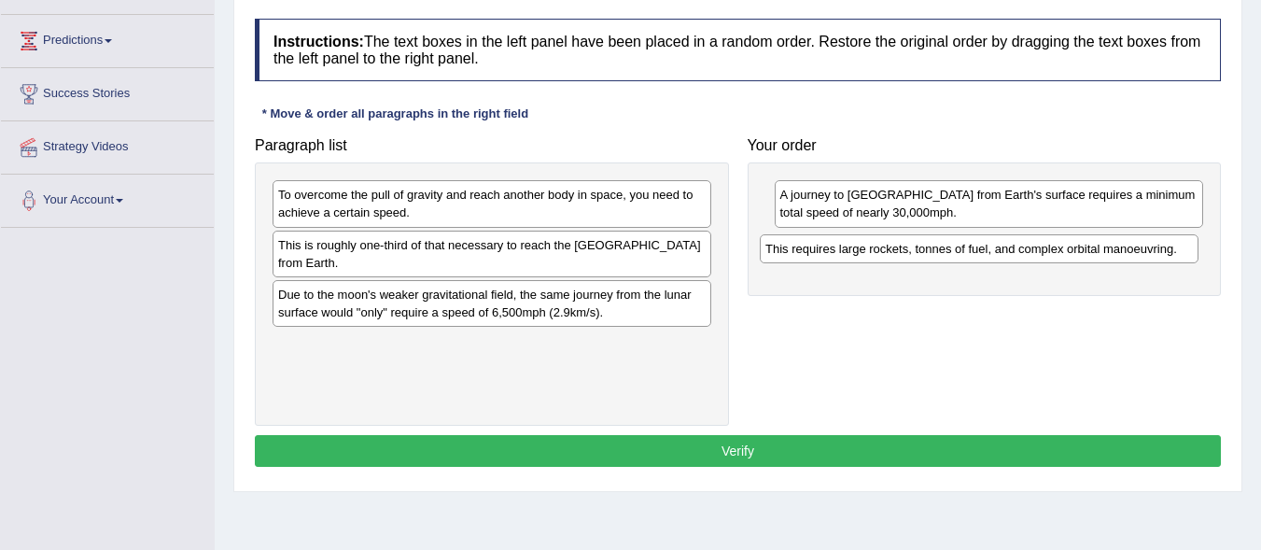
drag, startPoint x: 611, startPoint y: 189, endPoint x: 1098, endPoint y: 244, distance: 490.1
click at [1098, 244] on div "This requires large rockets, tonnes of fuel, and complex orbital manoeuvring." at bounding box center [979, 248] width 439 height 29
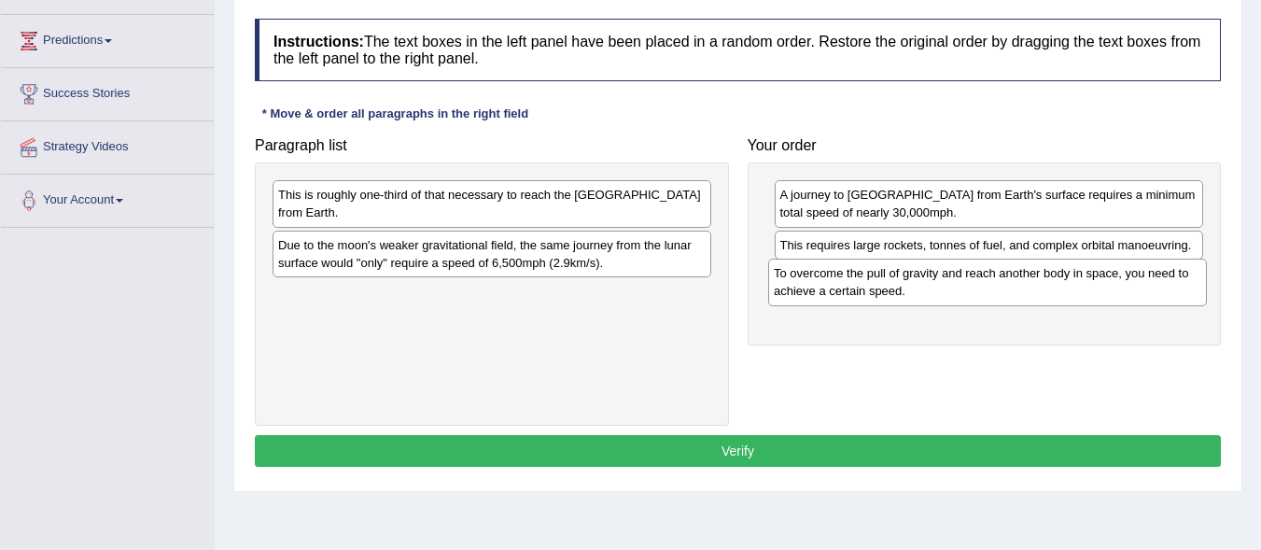
drag, startPoint x: 564, startPoint y: 213, endPoint x: 1059, endPoint y: 291, distance: 501.6
click at [1059, 291] on div "To overcome the pull of gravity and reach another body in space, you need to ac…" at bounding box center [987, 281] width 439 height 47
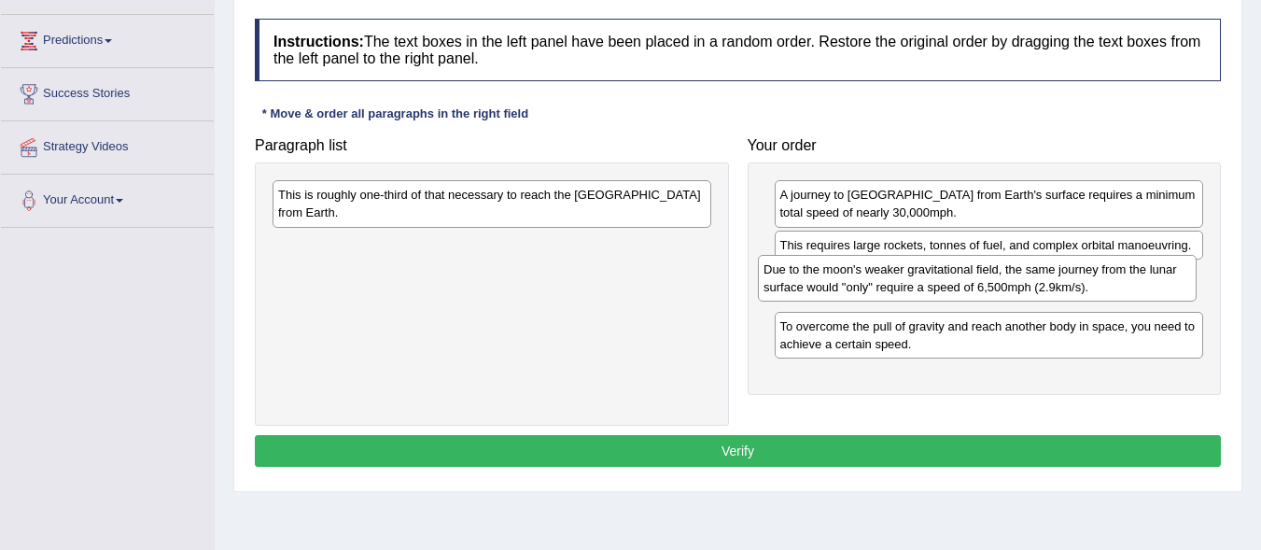
drag, startPoint x: 592, startPoint y: 253, endPoint x: 1077, endPoint y: 277, distance: 485.8
click at [1077, 277] on div "Due to the moon's weaker gravitational field, the same journey from the lunar s…" at bounding box center [977, 278] width 439 height 47
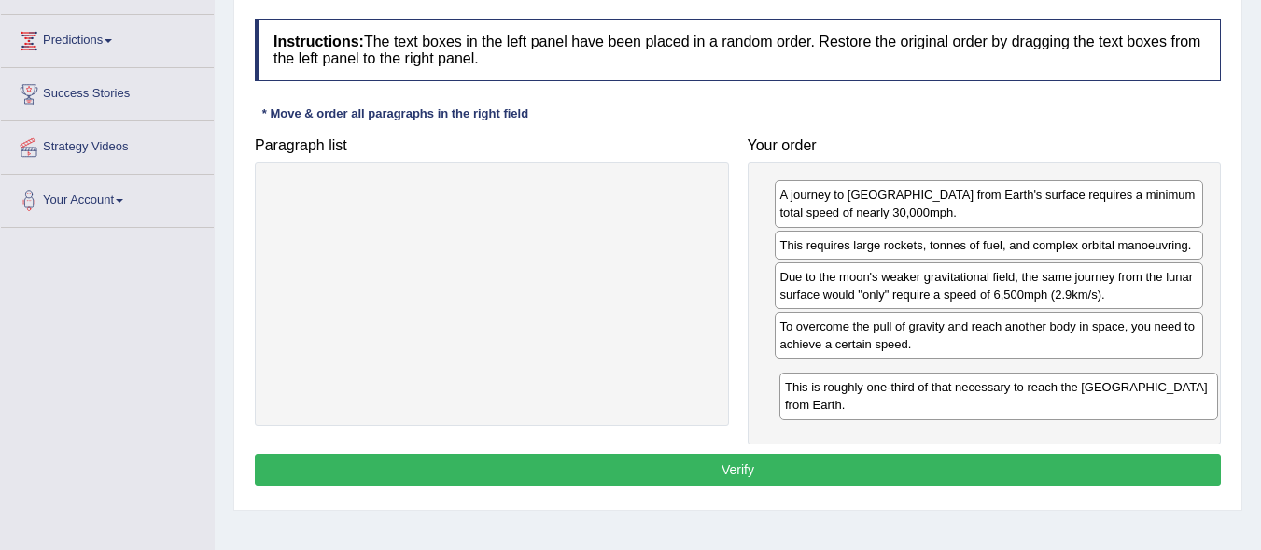
drag, startPoint x: 590, startPoint y: 198, endPoint x: 1096, endPoint y: 390, distance: 541.9
click at [1096, 390] on div "This is roughly one-third of that necessary to reach the International Space St…" at bounding box center [998, 395] width 439 height 47
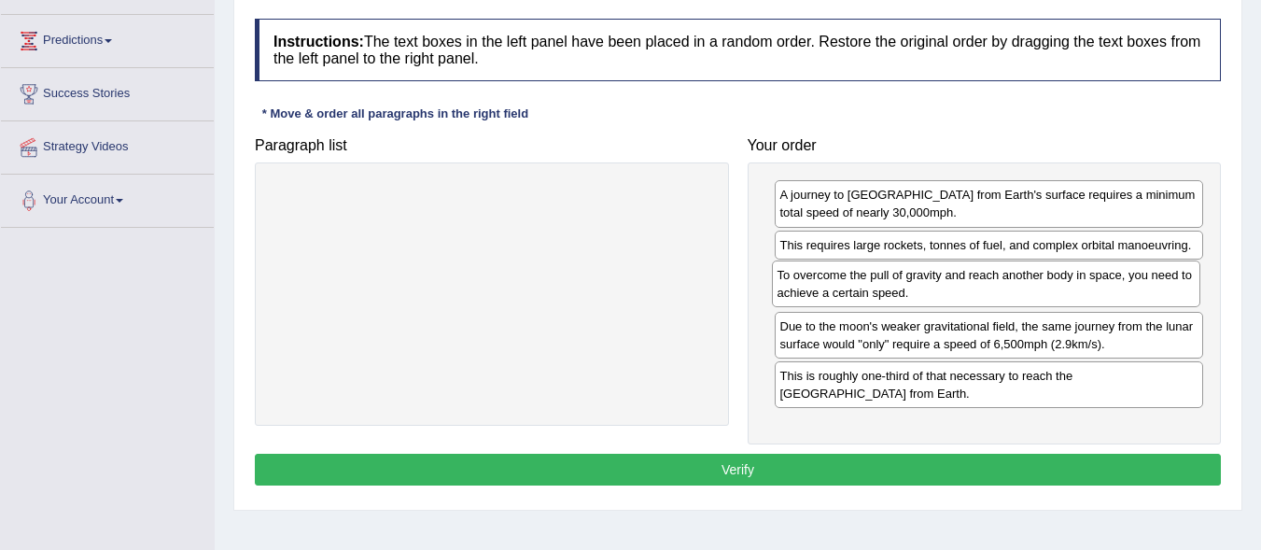
drag, startPoint x: 1017, startPoint y: 326, endPoint x: 1014, endPoint y: 274, distance: 51.4
click at [1014, 274] on div "To overcome the pull of gravity and reach another body in space, you need to ac…" at bounding box center [986, 283] width 429 height 47
click at [1009, 396] on div "This is roughly one-third of that necessary to reach the International Space St…" at bounding box center [988, 384] width 429 height 47
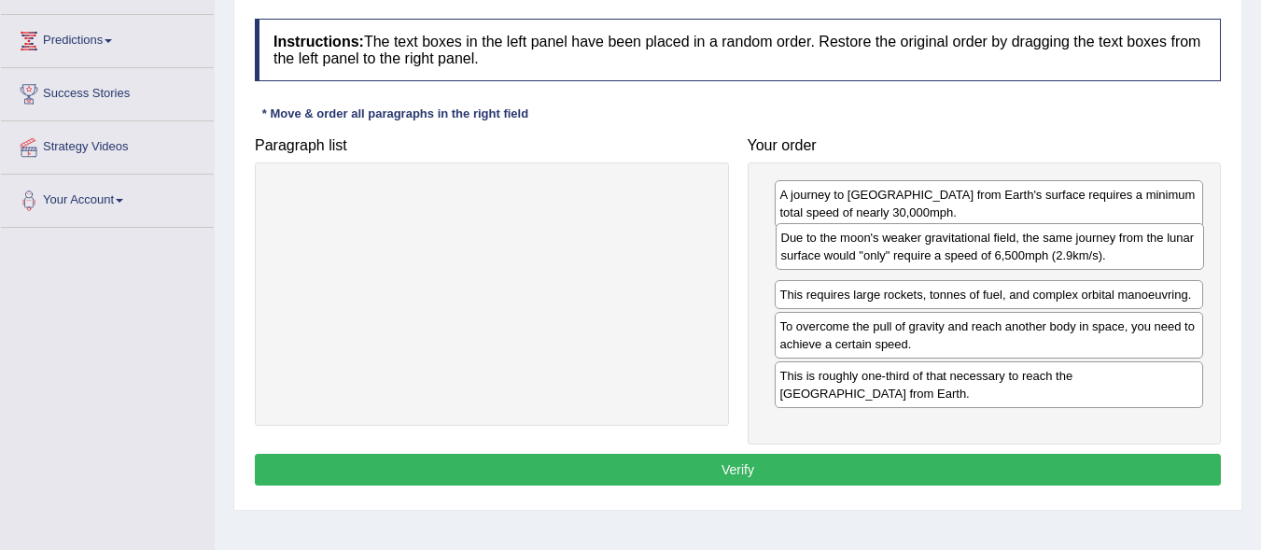
drag, startPoint x: 994, startPoint y: 330, endPoint x: 995, endPoint y: 242, distance: 88.6
click at [995, 242] on div "Due to the moon's weaker gravitational field, the same journey from the lunar s…" at bounding box center [989, 246] width 429 height 47
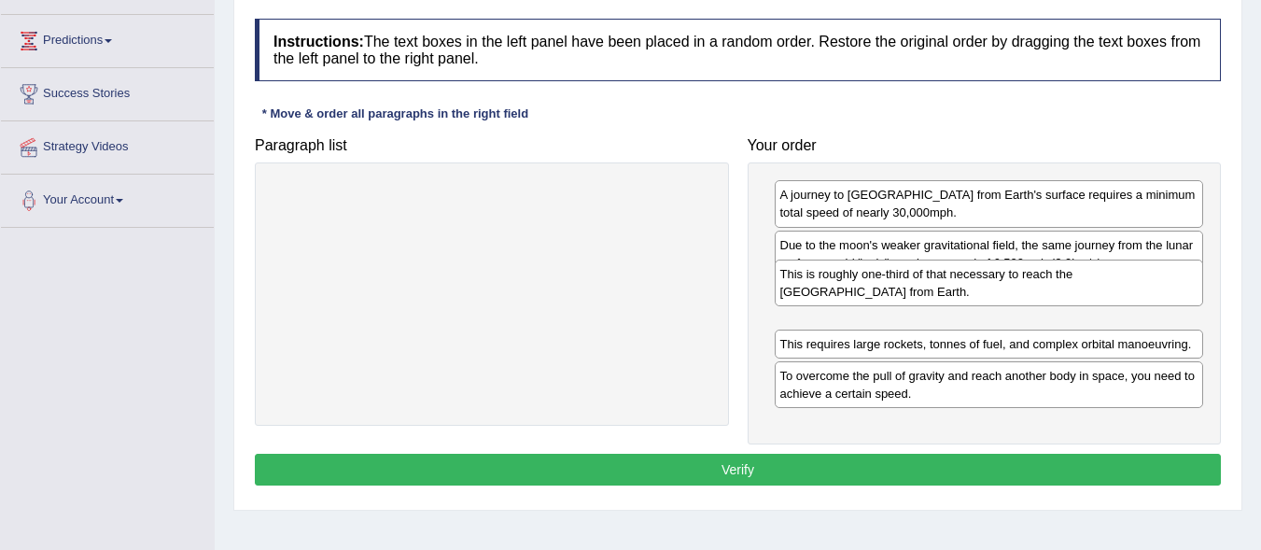
drag, startPoint x: 933, startPoint y: 394, endPoint x: 933, endPoint y: 290, distance: 103.6
click at [933, 291] on div "This is roughly one-third of that necessary to reach the International Space St…" at bounding box center [988, 282] width 429 height 47
click at [933, 290] on div "This is roughly one-third of that necessary to reach the International Space St…" at bounding box center [988, 289] width 429 height 47
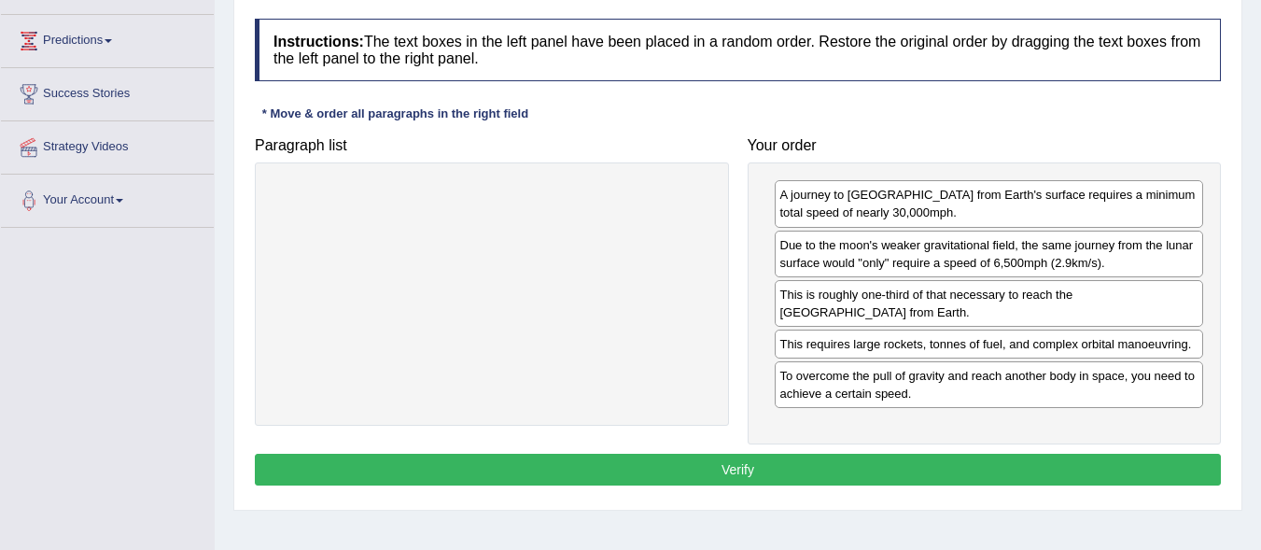
click at [807, 474] on button "Verify" at bounding box center [738, 469] width 966 height 32
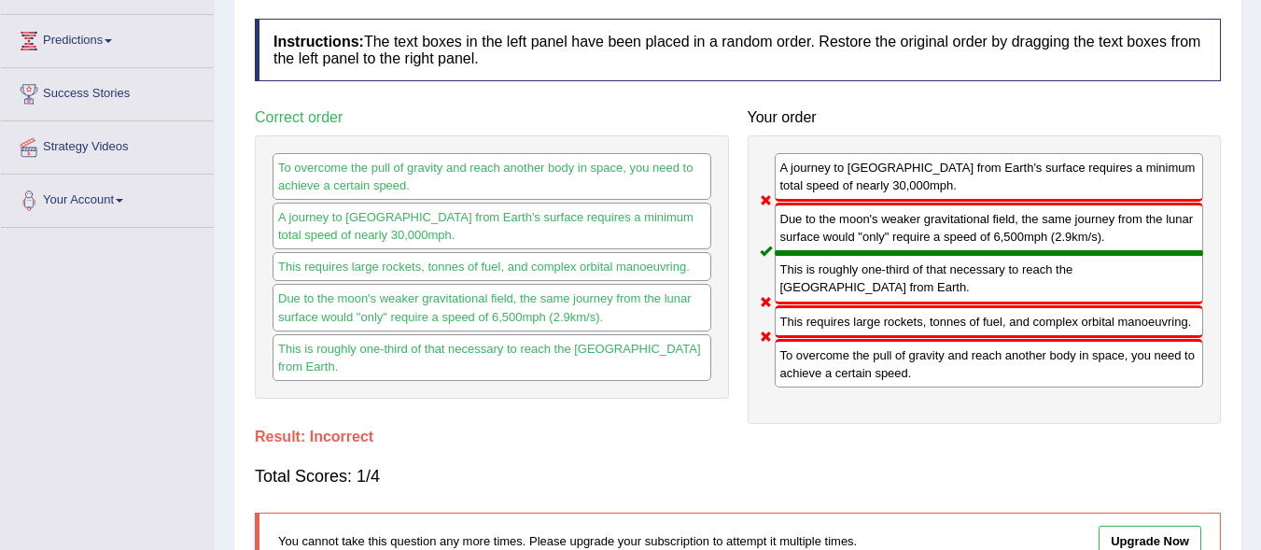
click at [807, 474] on div "Total Scores: 1/4" at bounding box center [738, 475] width 966 height 45
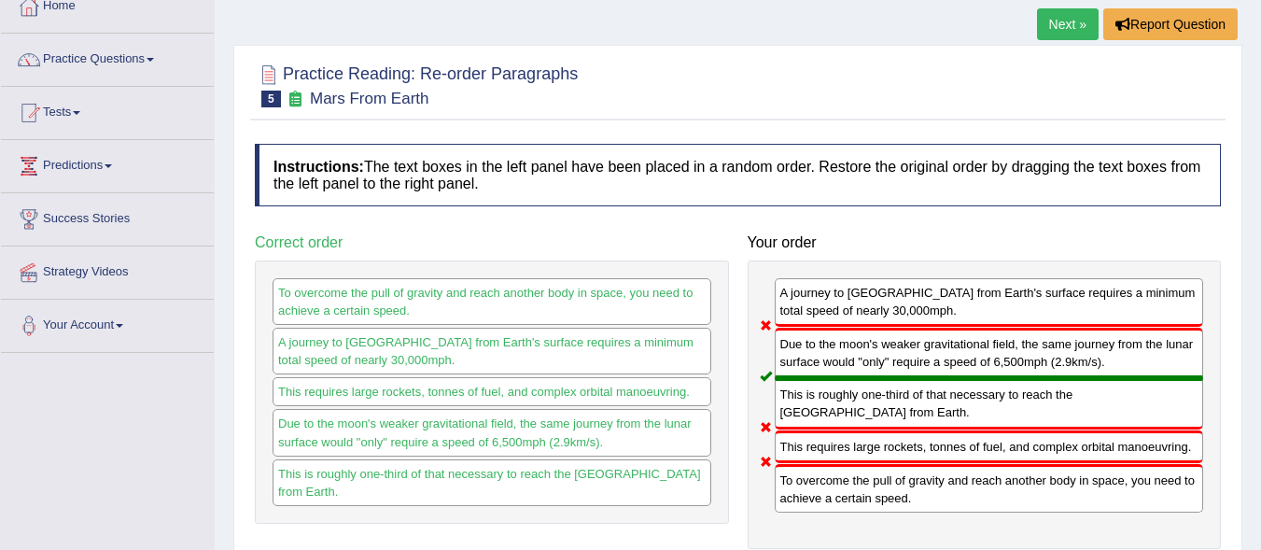
scroll to position [113, 0]
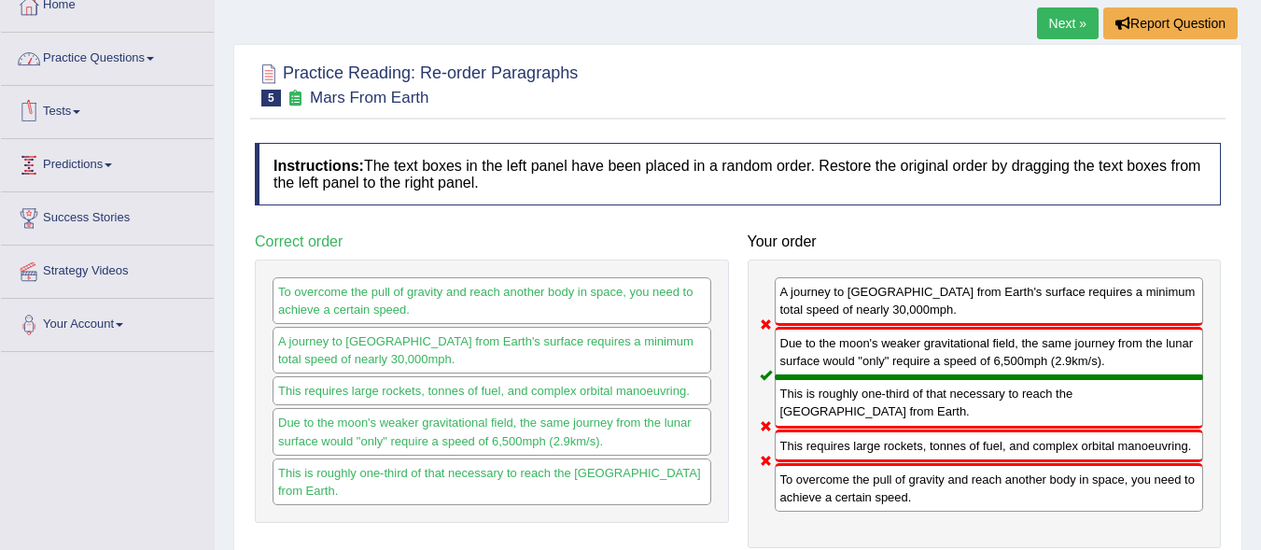
click at [121, 166] on link "Predictions" at bounding box center [107, 162] width 213 height 47
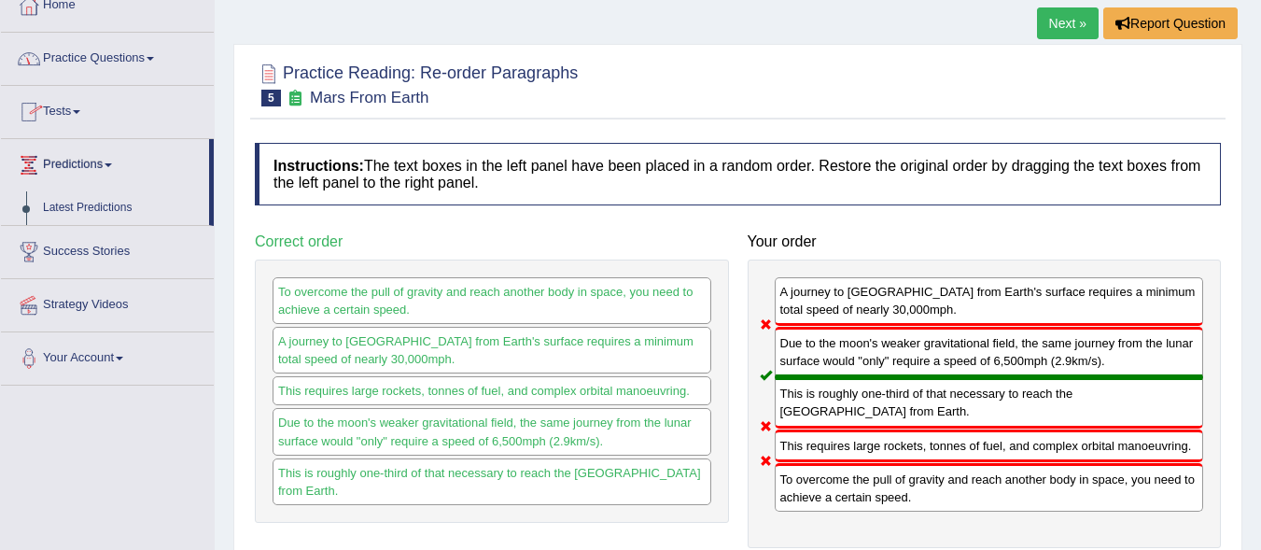
click at [142, 56] on link "Practice Questions" at bounding box center [107, 56] width 213 height 47
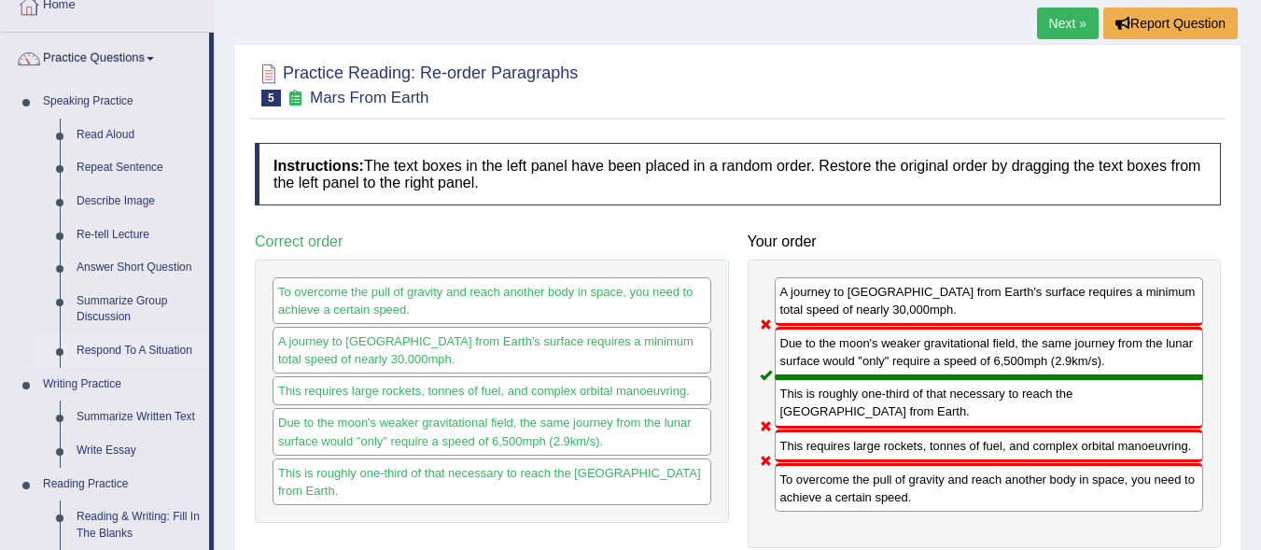
drag, startPoint x: 209, startPoint y: 174, endPoint x: 206, endPoint y: 355, distance: 181.0
click at [206, 355] on li "Practice Questions Speaking Practice Read Aloud Repeat Sentence Describe Image …" at bounding box center [107, 558] width 213 height 1050
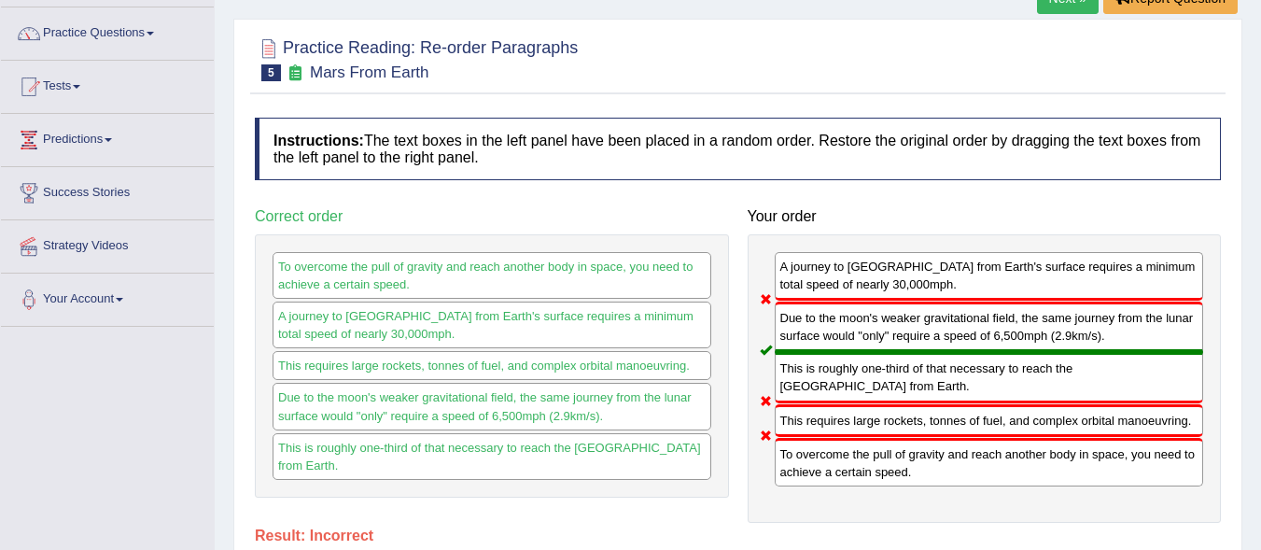
scroll to position [140, 0]
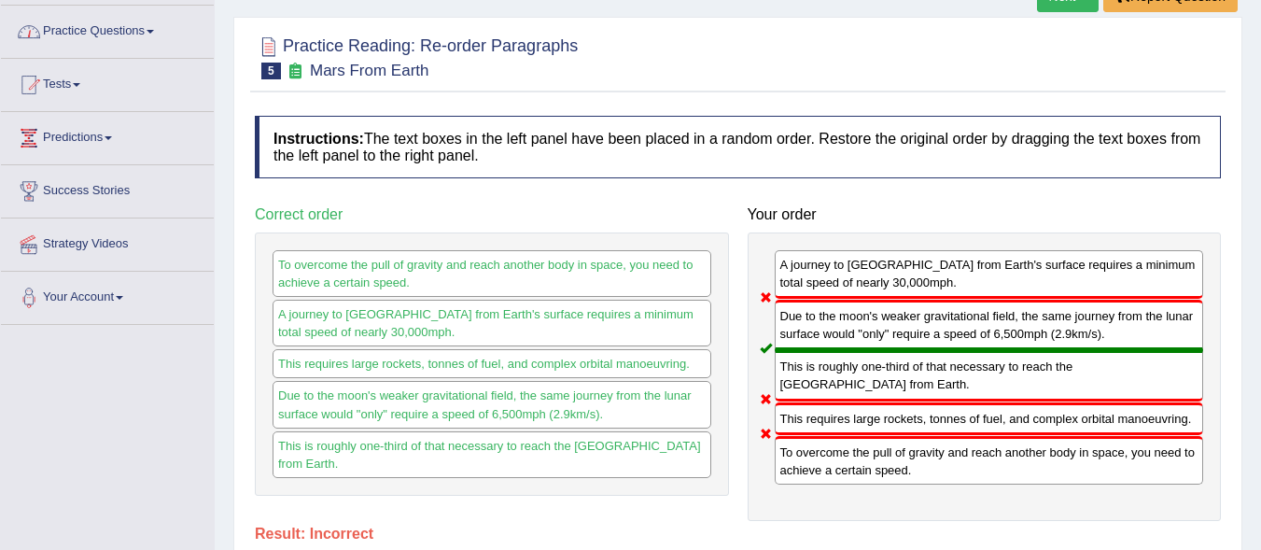
click at [138, 29] on link "Practice Questions" at bounding box center [107, 29] width 213 height 47
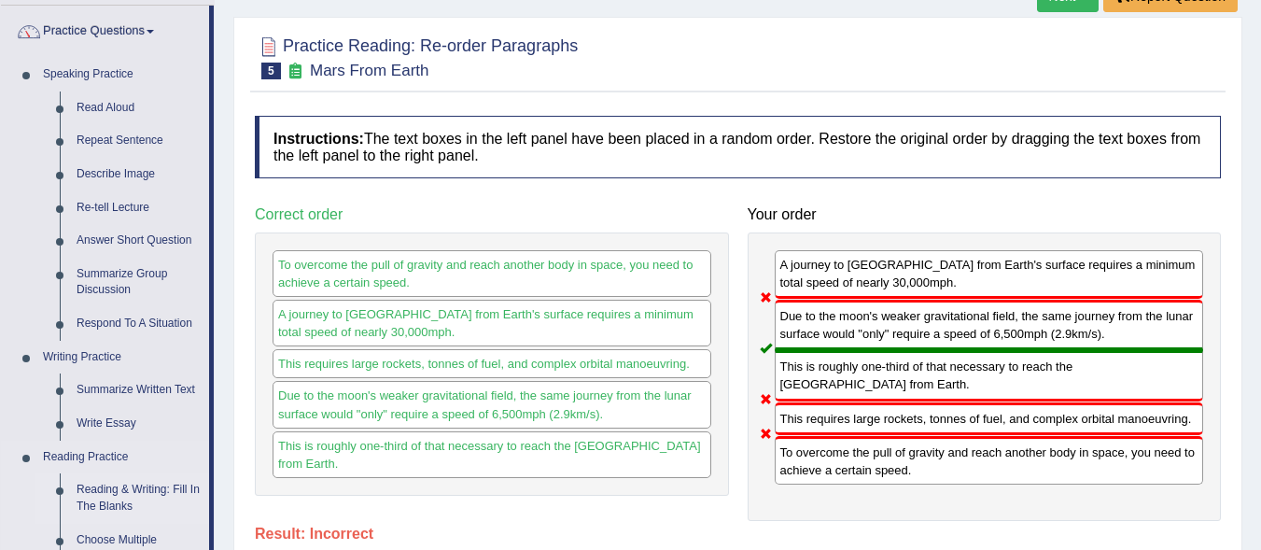
click at [124, 495] on link "Reading & Writing: Fill In The Blanks" at bounding box center [138, 497] width 141 height 49
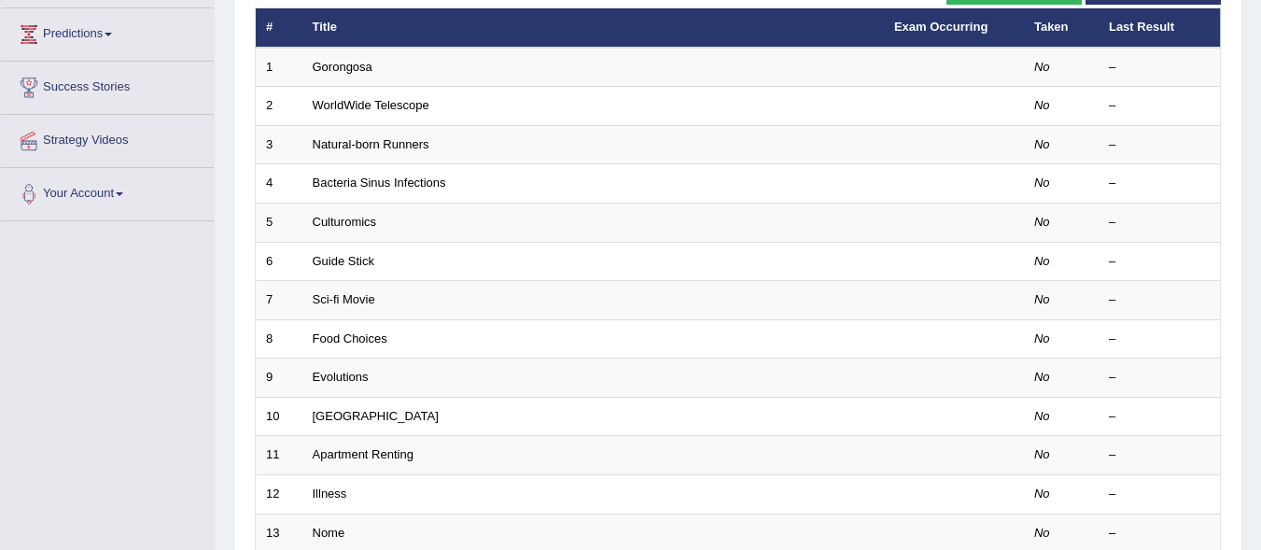
scroll to position [370, 0]
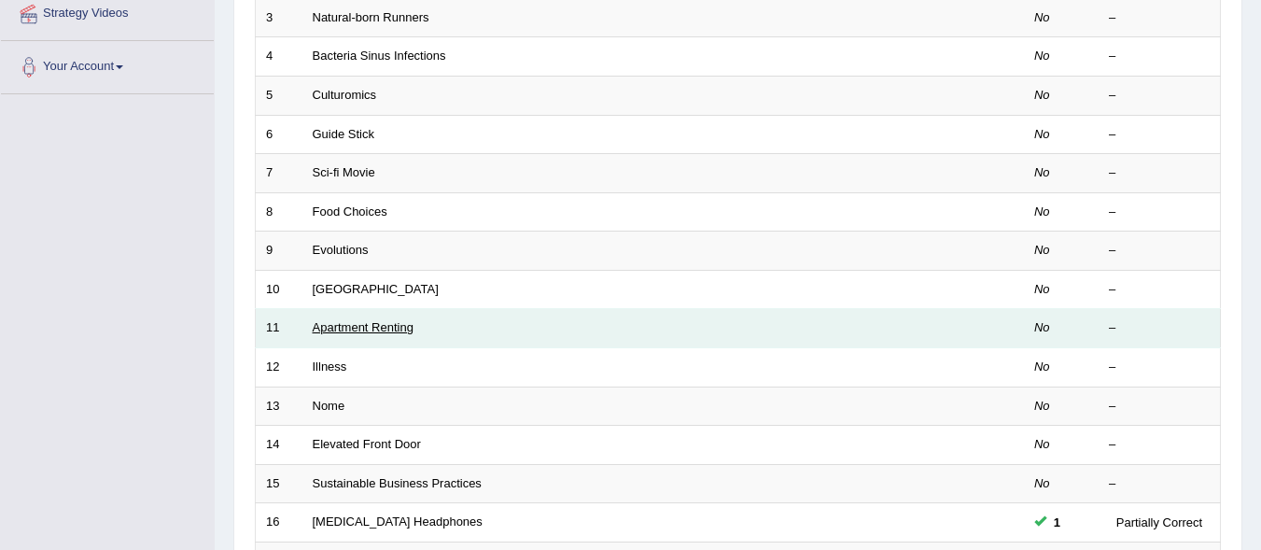
click at [354, 322] on link "Apartment Renting" at bounding box center [363, 327] width 101 height 14
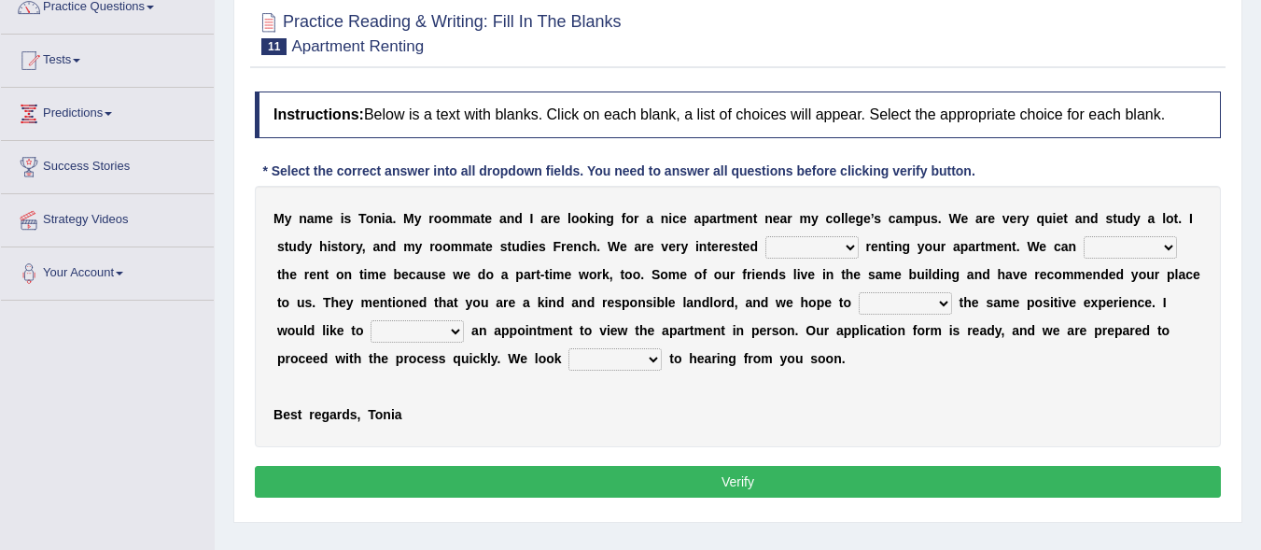
scroll to position [177, 0]
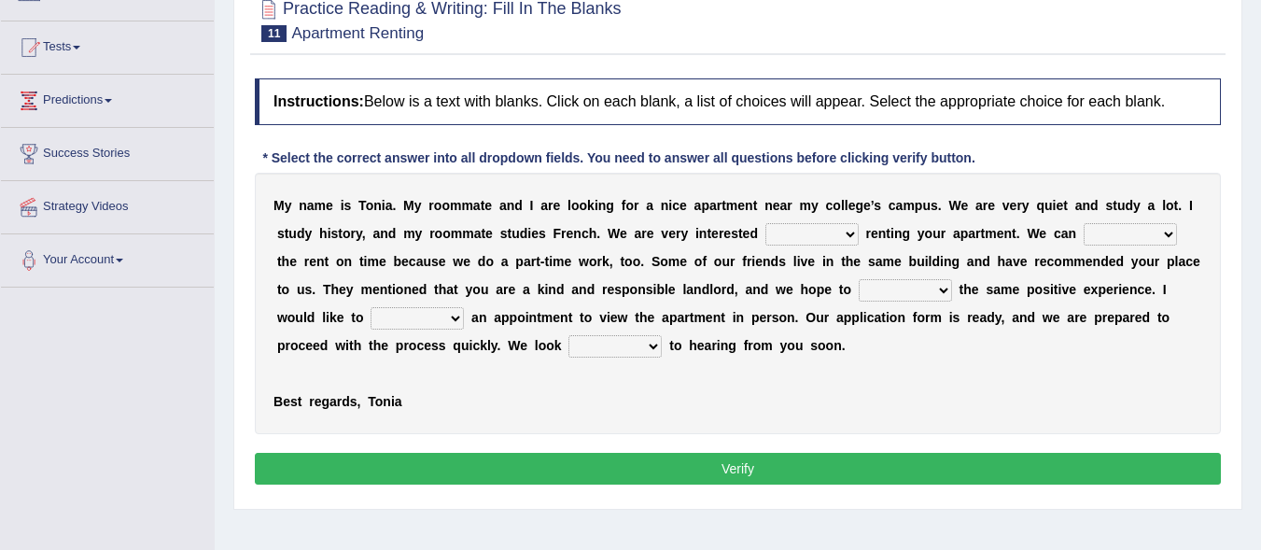
click at [813, 241] on select "for about at in" at bounding box center [811, 234] width 93 height 22
select select "in"
click at [765, 223] on select "for about at in" at bounding box center [811, 234] width 93 height 22
click at [1136, 230] on select "afford get pay bring" at bounding box center [1129, 234] width 93 height 22
select select "pay"
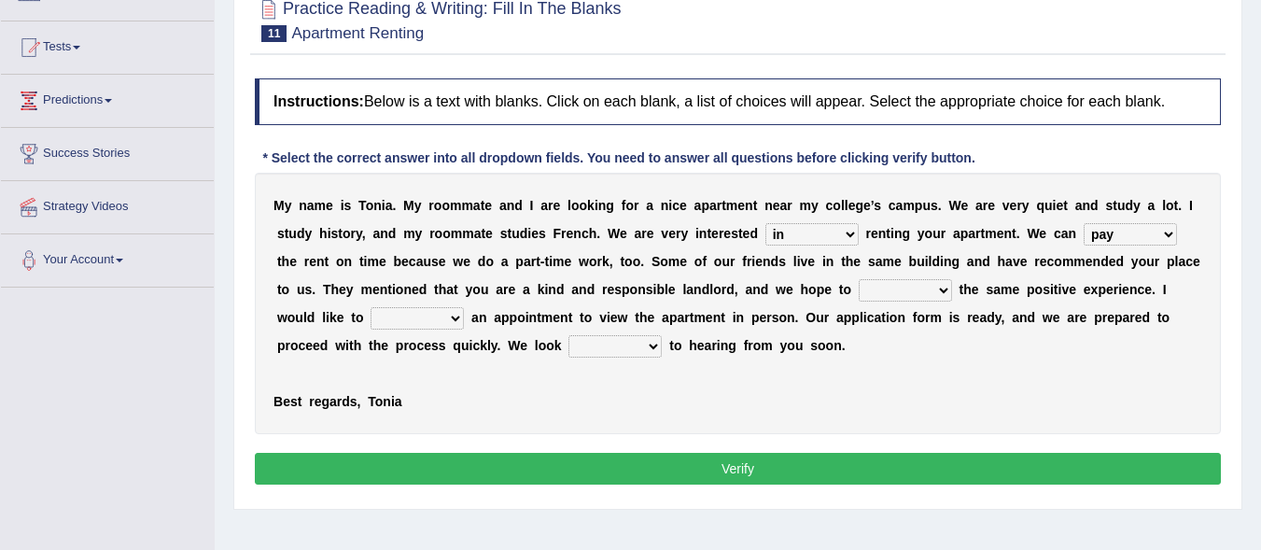
click at [1083, 223] on select "afford get pay bring" at bounding box center [1129, 234] width 93 height 22
click at [895, 290] on select "form meet have decide" at bounding box center [904, 290] width 93 height 22
select select "have"
click at [858, 279] on select "form meet have decide" at bounding box center [904, 290] width 93 height 22
click at [451, 320] on select "own recall revise make" at bounding box center [416, 318] width 93 height 22
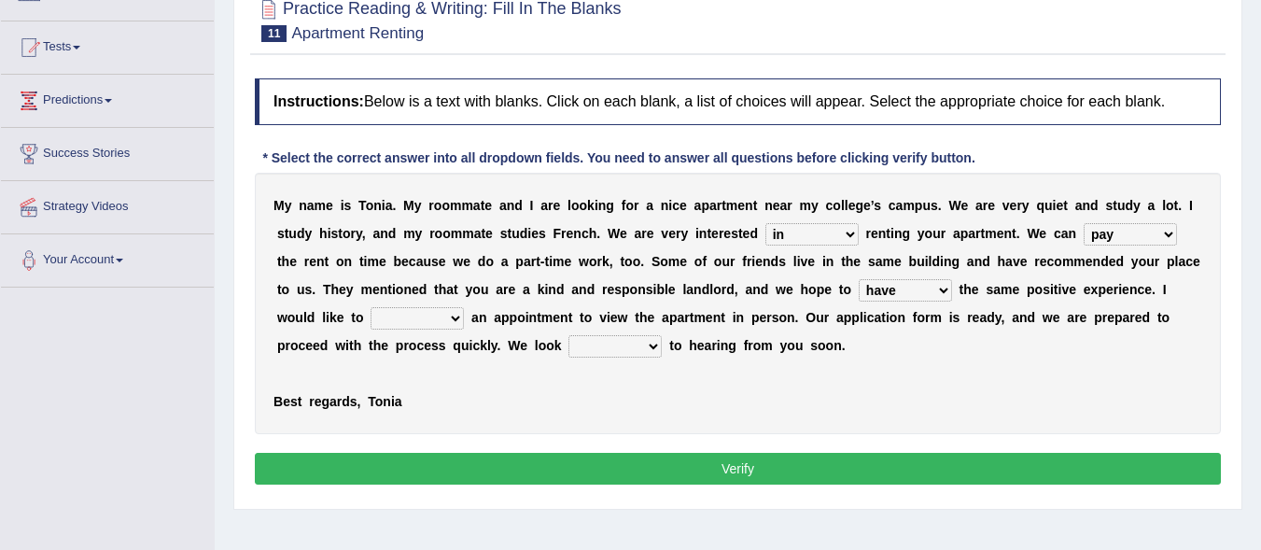
select select "make"
click at [370, 307] on select "own recall revise make" at bounding box center [416, 318] width 93 height 22
click at [640, 350] on select "around out in forward" at bounding box center [614, 346] width 93 height 22
select select "forward"
click at [568, 335] on select "around out in forward" at bounding box center [614, 346] width 93 height 22
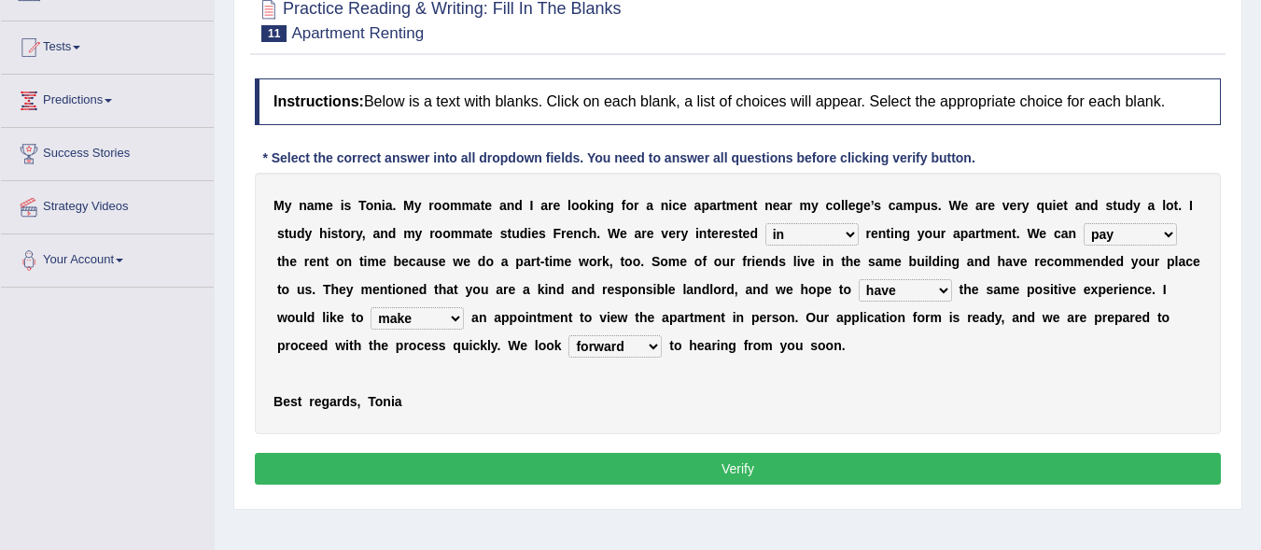
click at [760, 469] on button "Verify" at bounding box center [738, 469] width 966 height 32
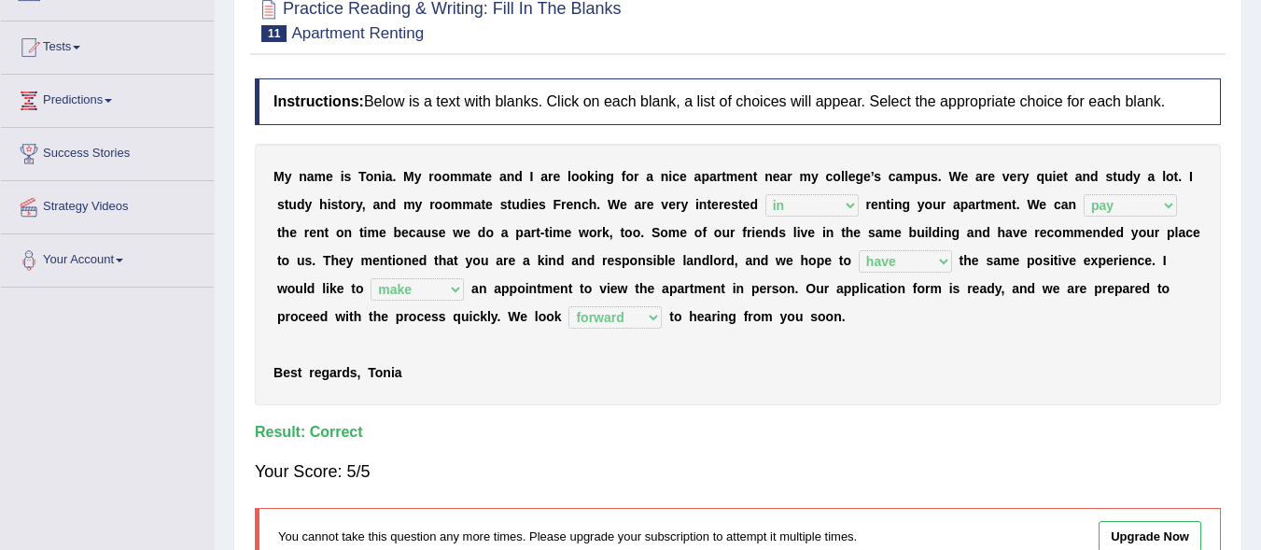
click at [760, 469] on div "Your Score: 5/5" at bounding box center [738, 471] width 966 height 45
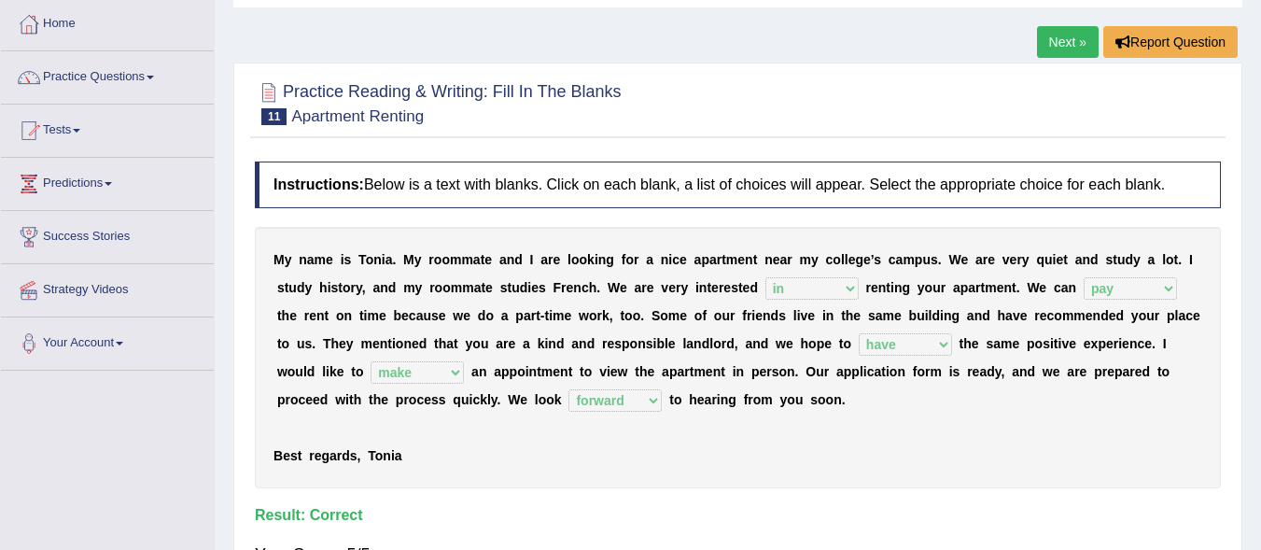
scroll to position [0, 0]
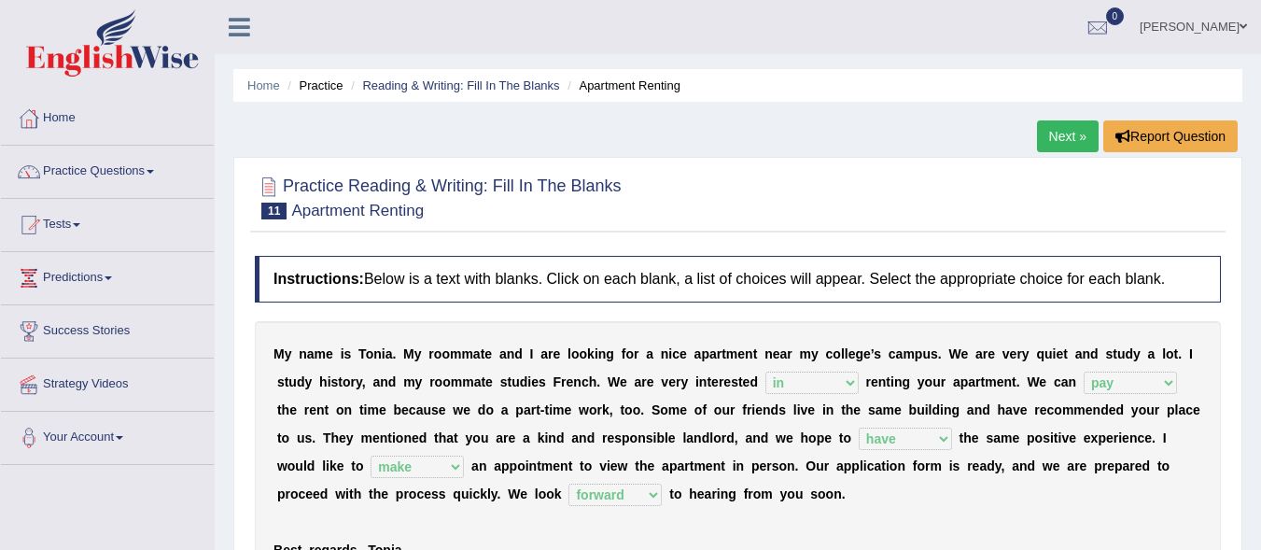
click at [1048, 145] on link "Next »" at bounding box center [1068, 136] width 62 height 32
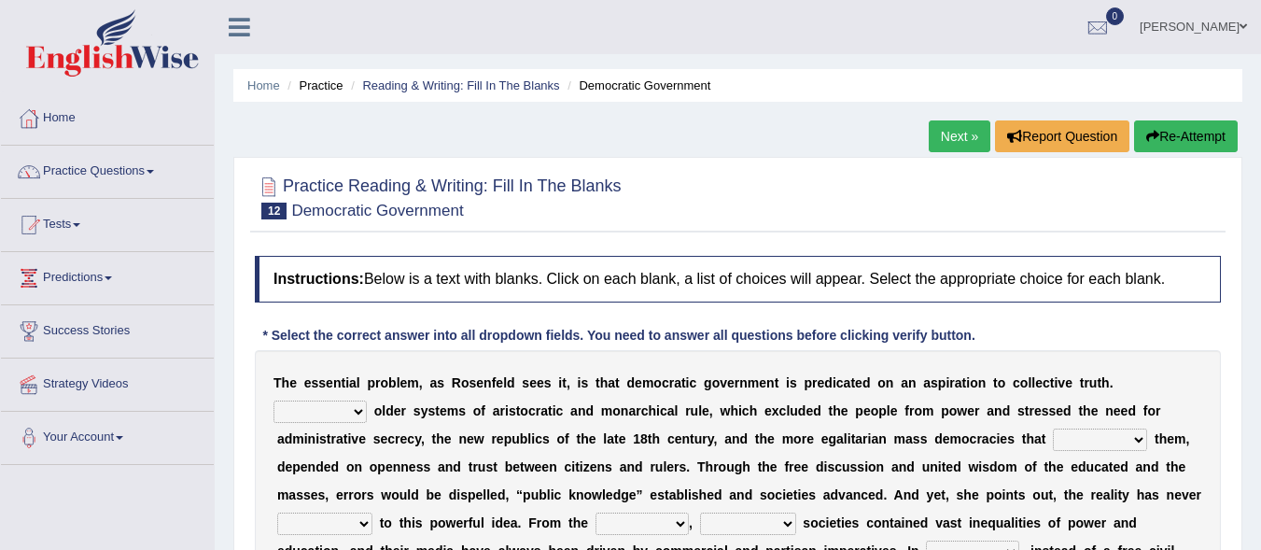
click at [1260, 130] on html "Toggle navigation Home Practice Questions Speaking Practice Read Aloud Repeat S…" at bounding box center [630, 275] width 1261 height 550
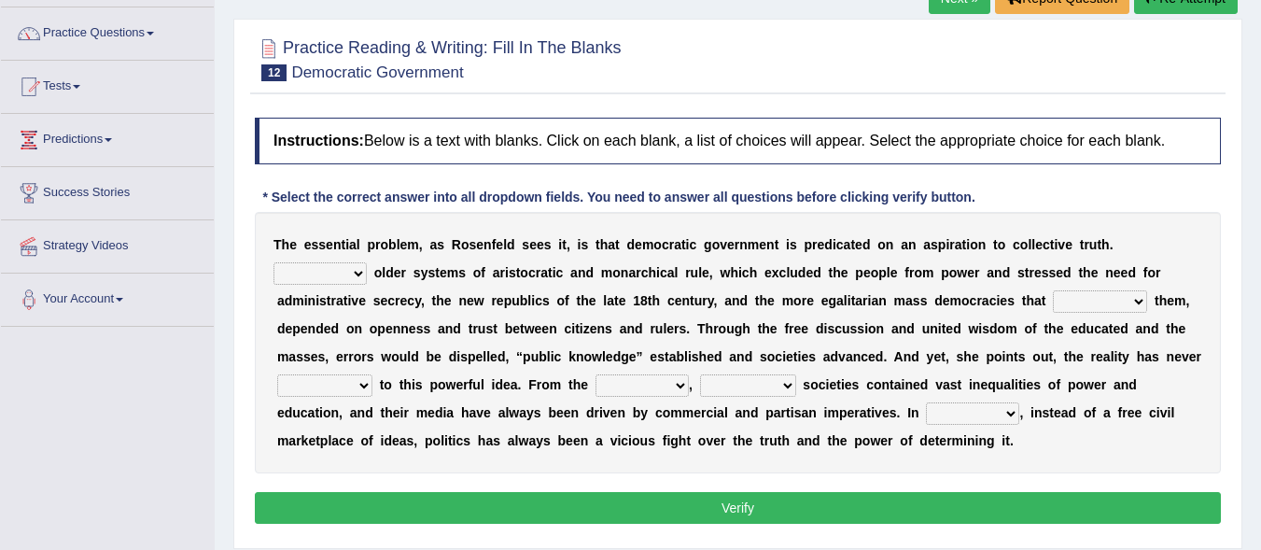
scroll to position [146, 0]
